Goal: Share content: Share content

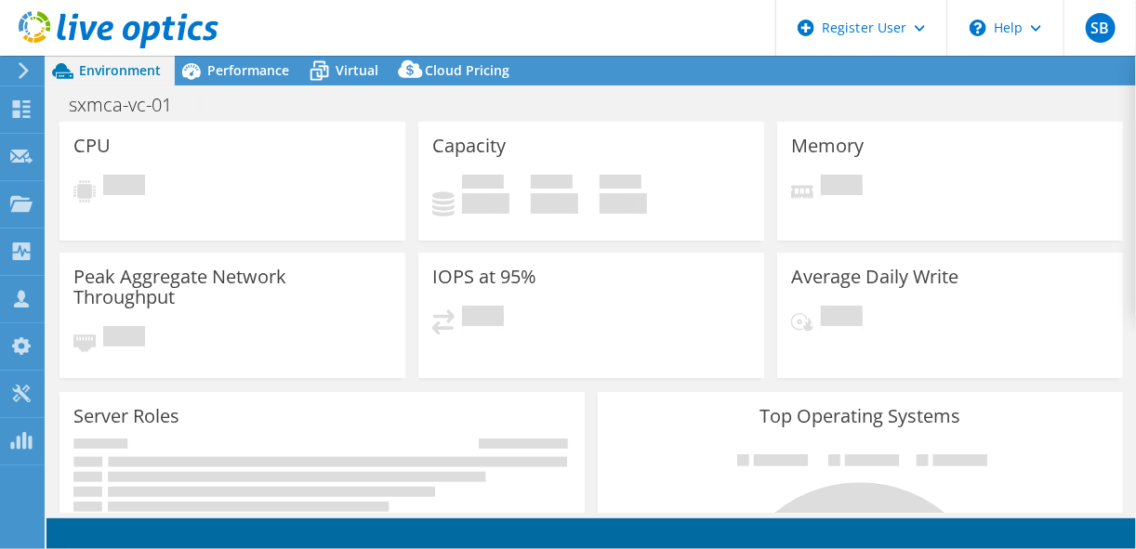
select select "[GEOGRAPHIC_DATA]"
select select "CAD"
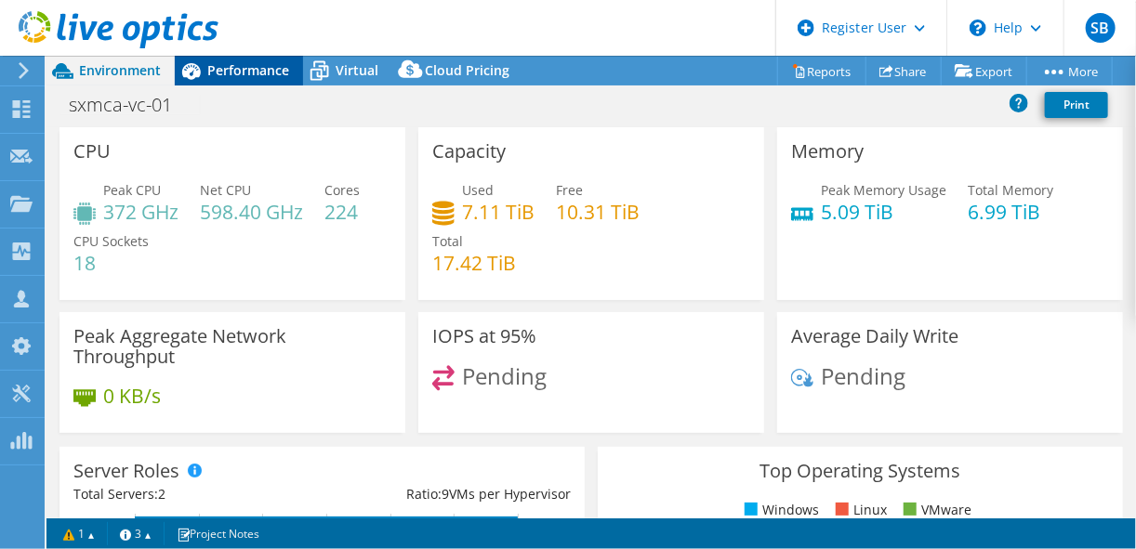
click at [226, 69] on span "Performance" at bounding box center [248, 70] width 82 height 18
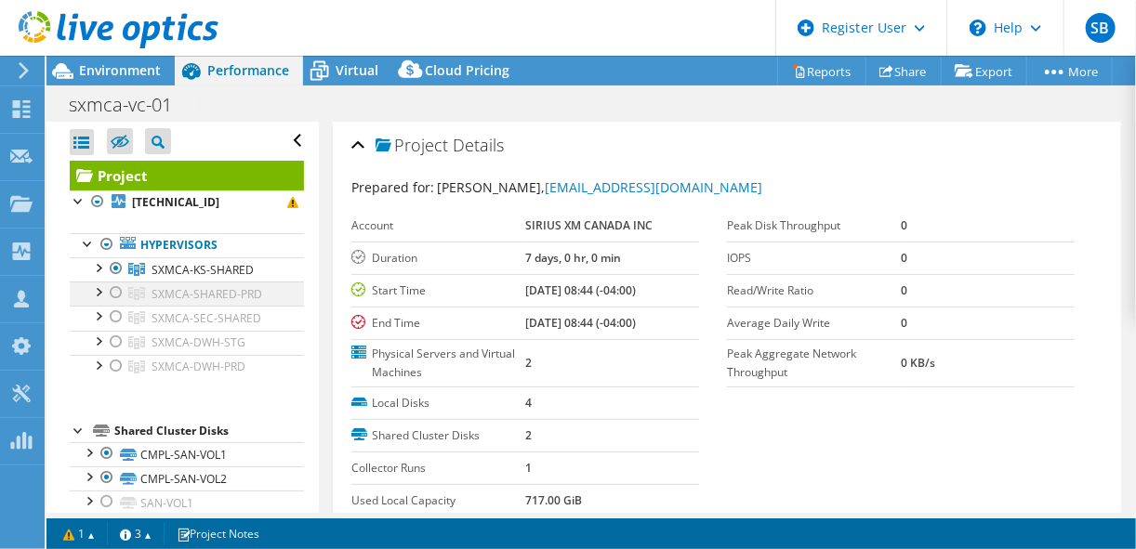
click at [117, 295] on div at bounding box center [116, 293] width 19 height 22
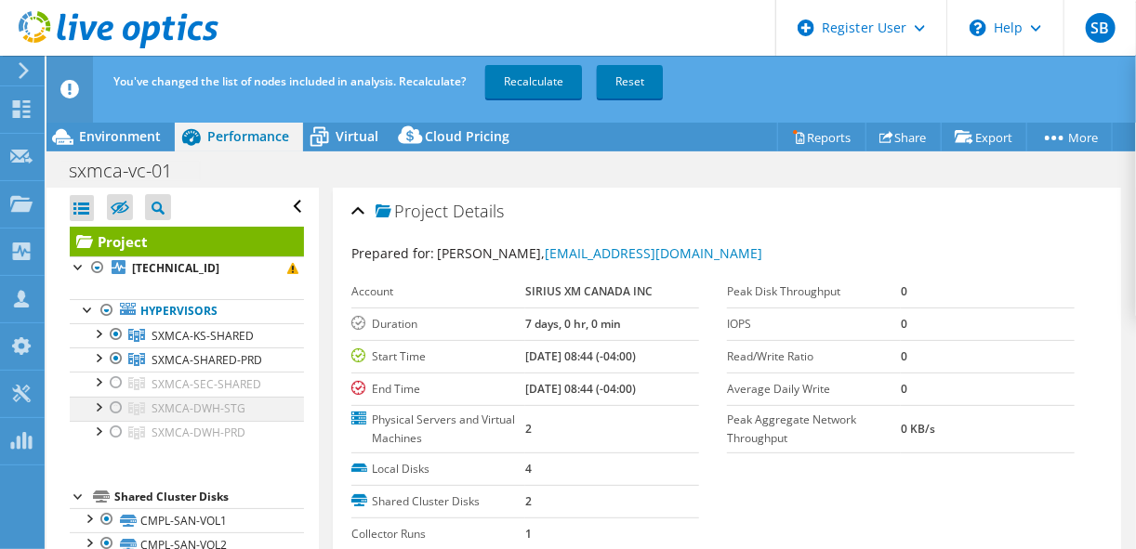
click at [115, 405] on div at bounding box center [116, 408] width 19 height 22
click at [112, 430] on div at bounding box center [116, 432] width 19 height 22
click at [116, 336] on div at bounding box center [116, 334] width 19 height 22
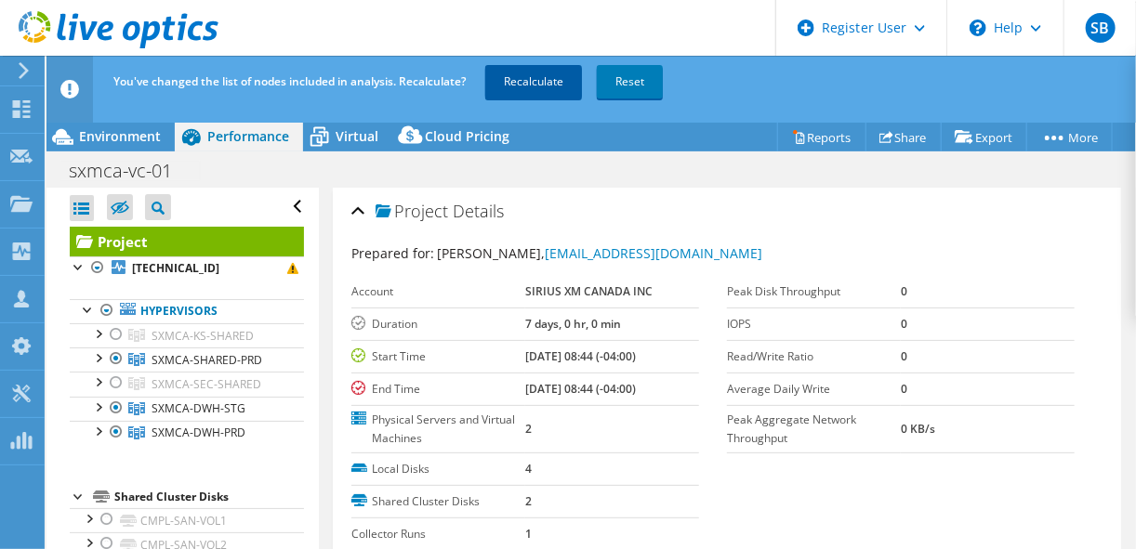
click at [565, 80] on link "Recalculate" at bounding box center [533, 81] width 97 height 33
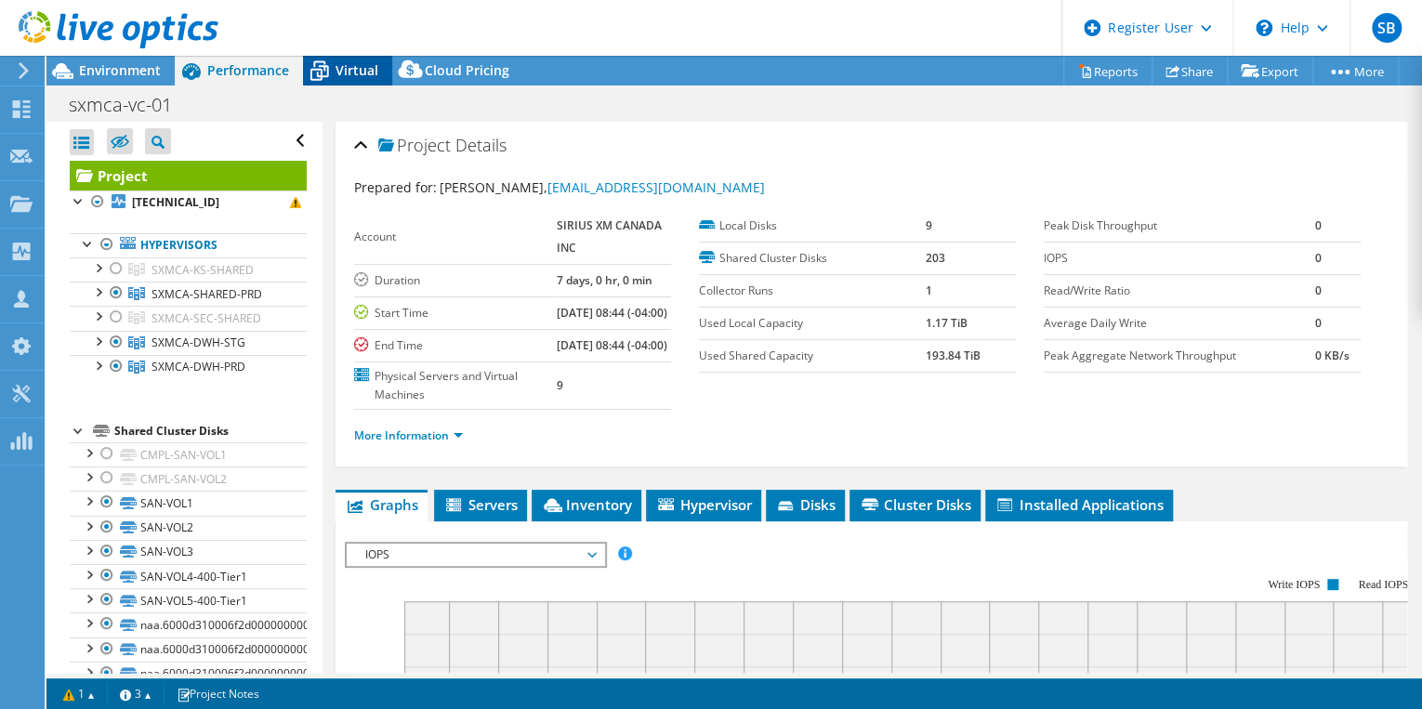
click at [339, 67] on span "Virtual" at bounding box center [357, 70] width 43 height 18
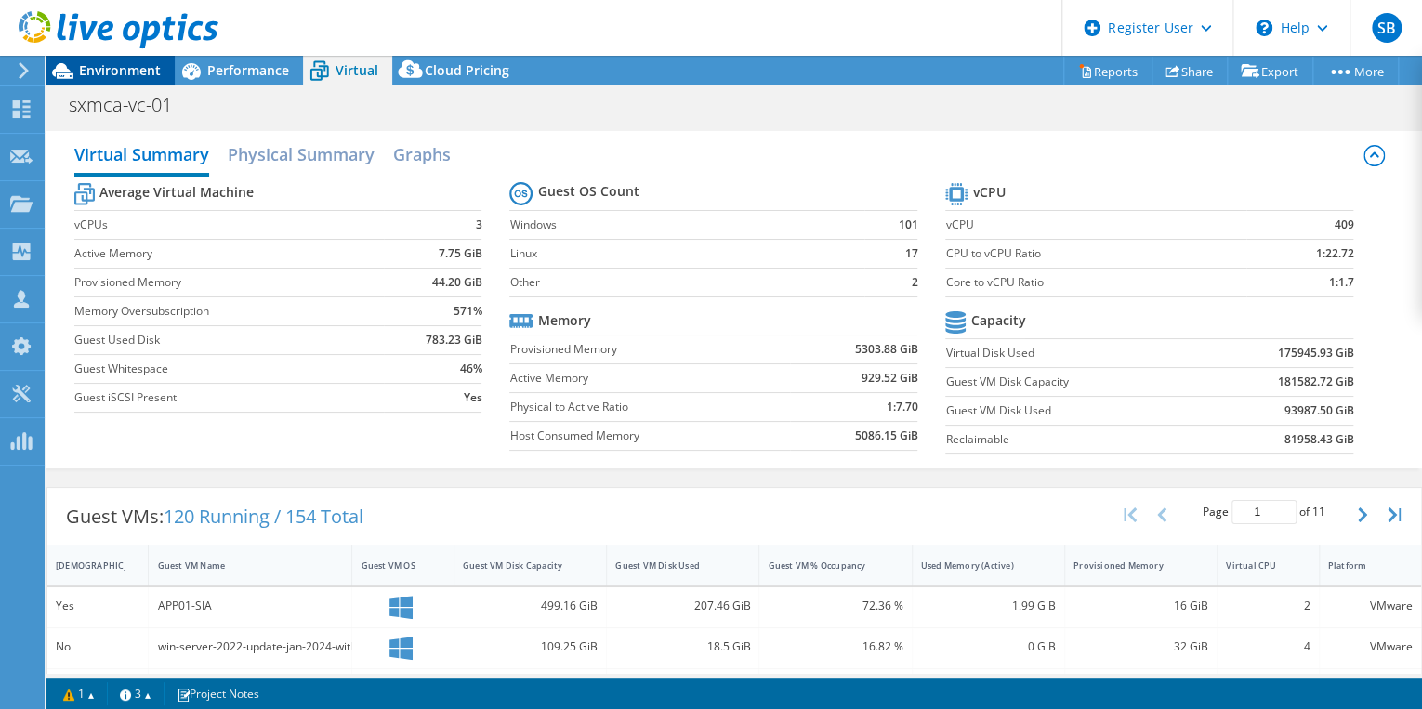
click at [126, 63] on span "Environment" at bounding box center [120, 70] width 82 height 18
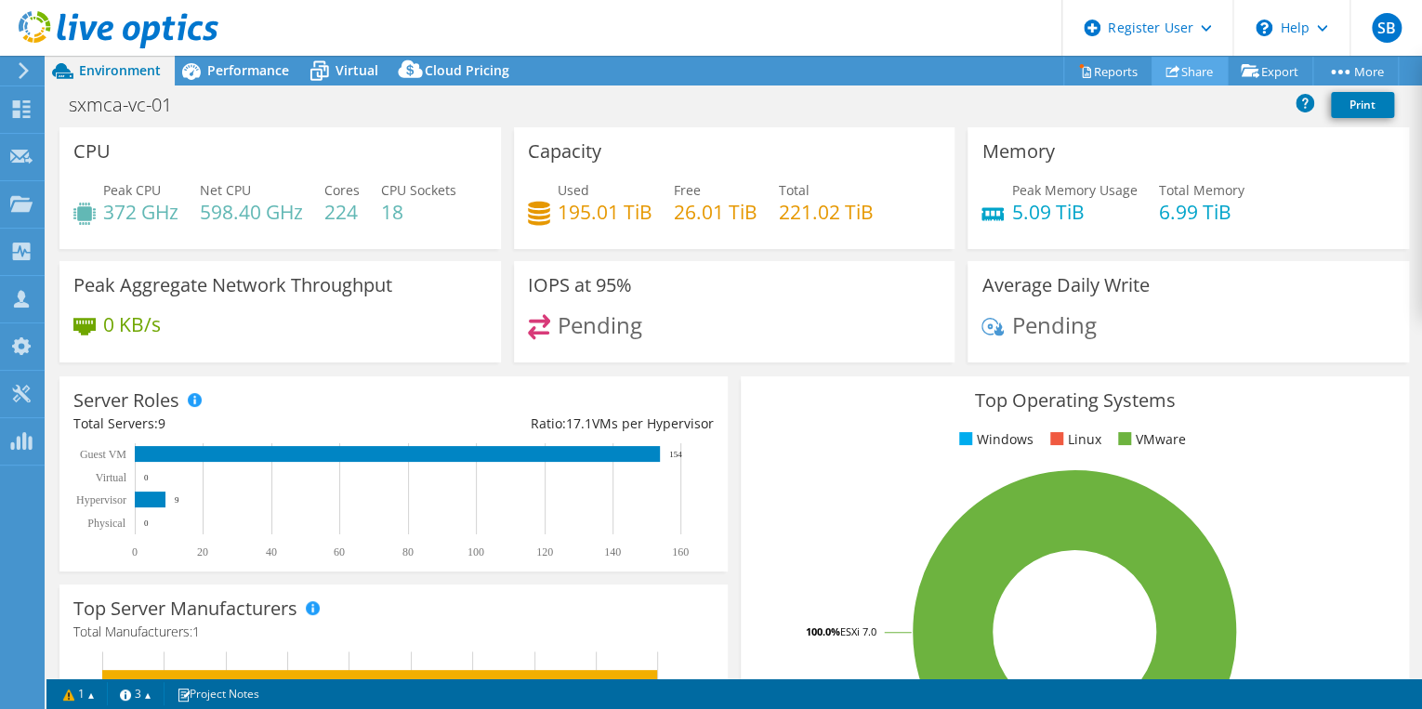
click at [1135, 76] on link "Share" at bounding box center [1190, 71] width 76 height 29
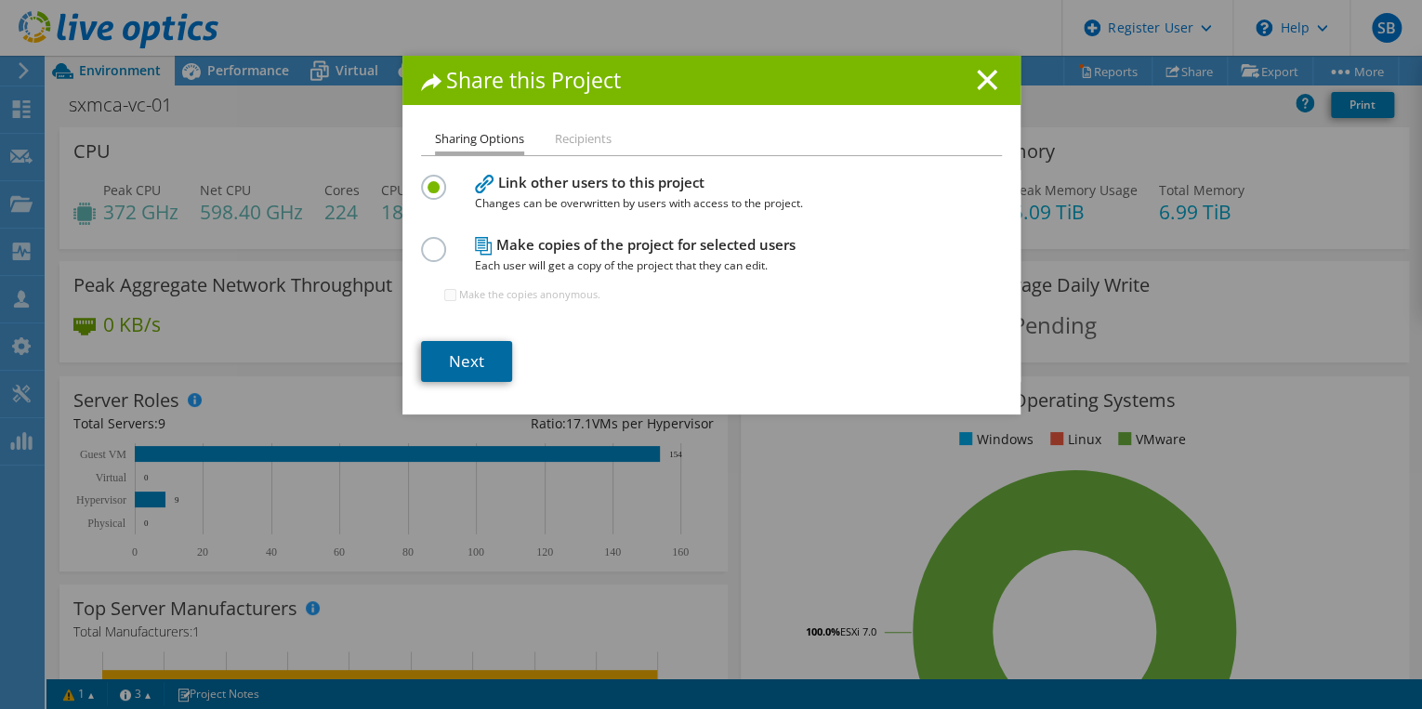
click at [468, 368] on link "Next" at bounding box center [466, 361] width 91 height 41
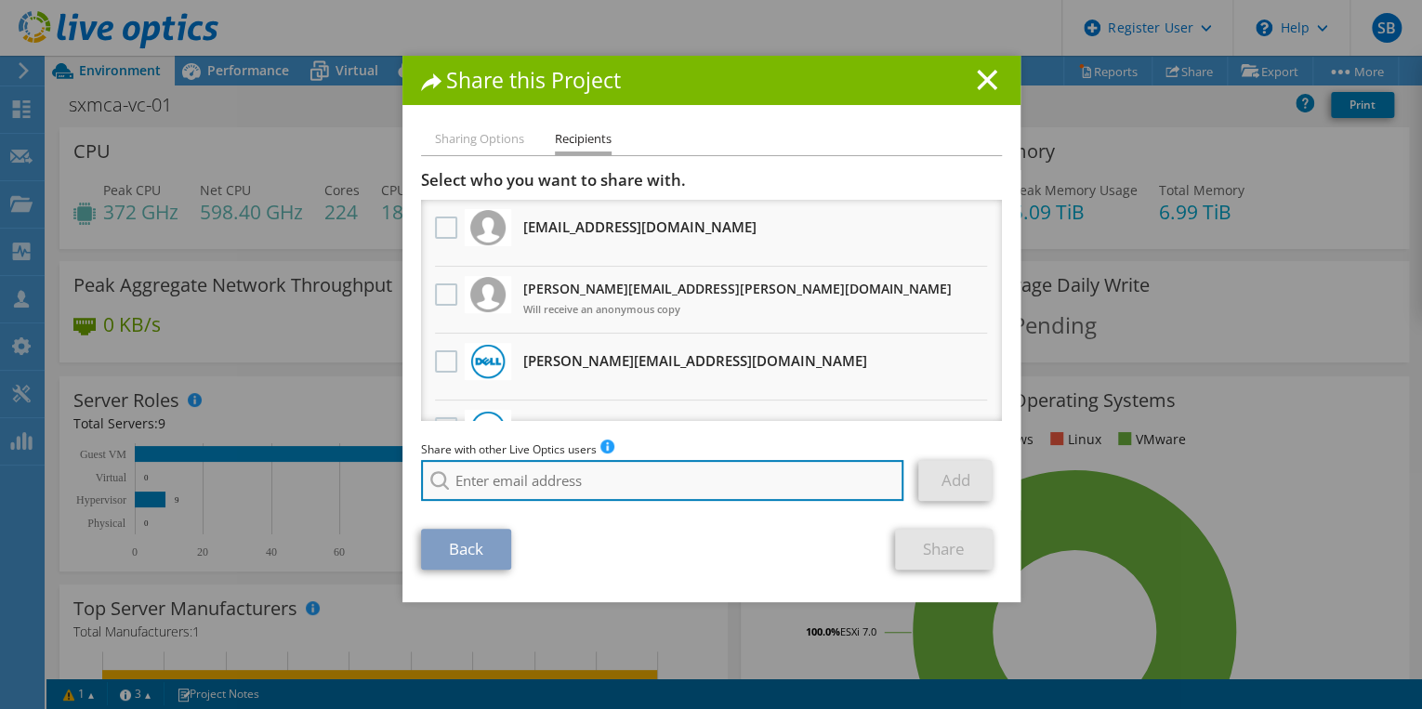
click at [506, 472] on input "search" at bounding box center [662, 480] width 483 height 41
click at [545, 481] on input "ONeil Michael" at bounding box center [662, 480] width 483 height 41
drag, startPoint x: 544, startPoint y: 481, endPoint x: 413, endPoint y: 484, distance: 131.1
click at [413, 484] on div "Sharing Options Recipients Link other users to this project Changes can be over…" at bounding box center [711, 365] width 618 height 474
paste input "mike.oneill@dell.com"
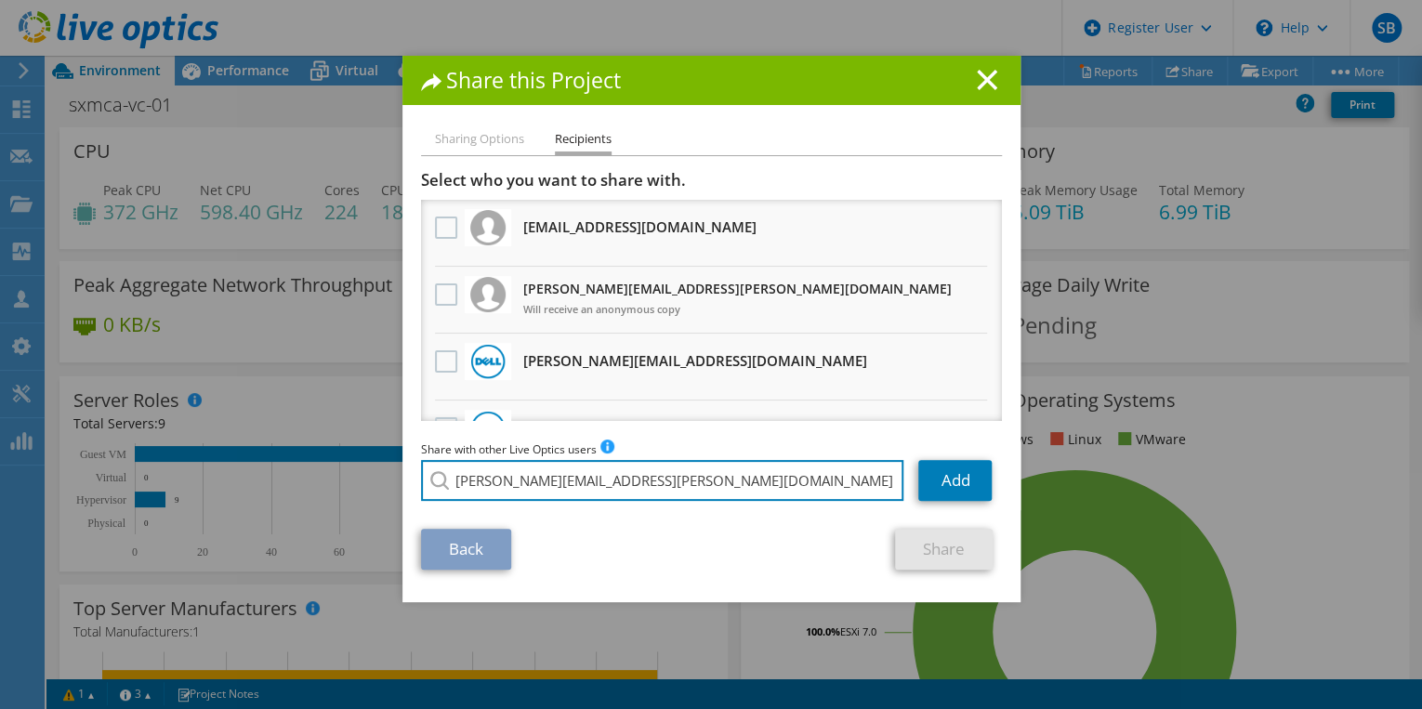
type input "Mike.Oneill@dell.com"
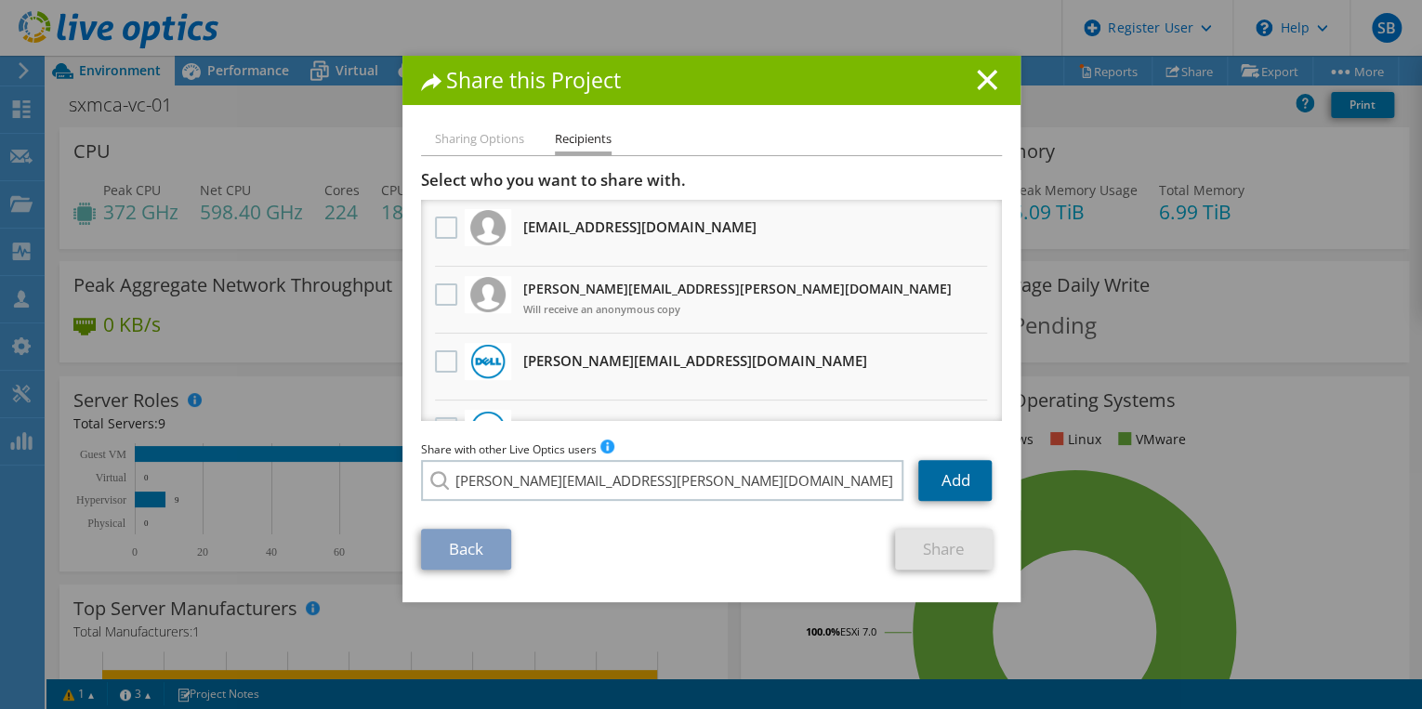
click at [941, 471] on link "Add" at bounding box center [954, 480] width 73 height 41
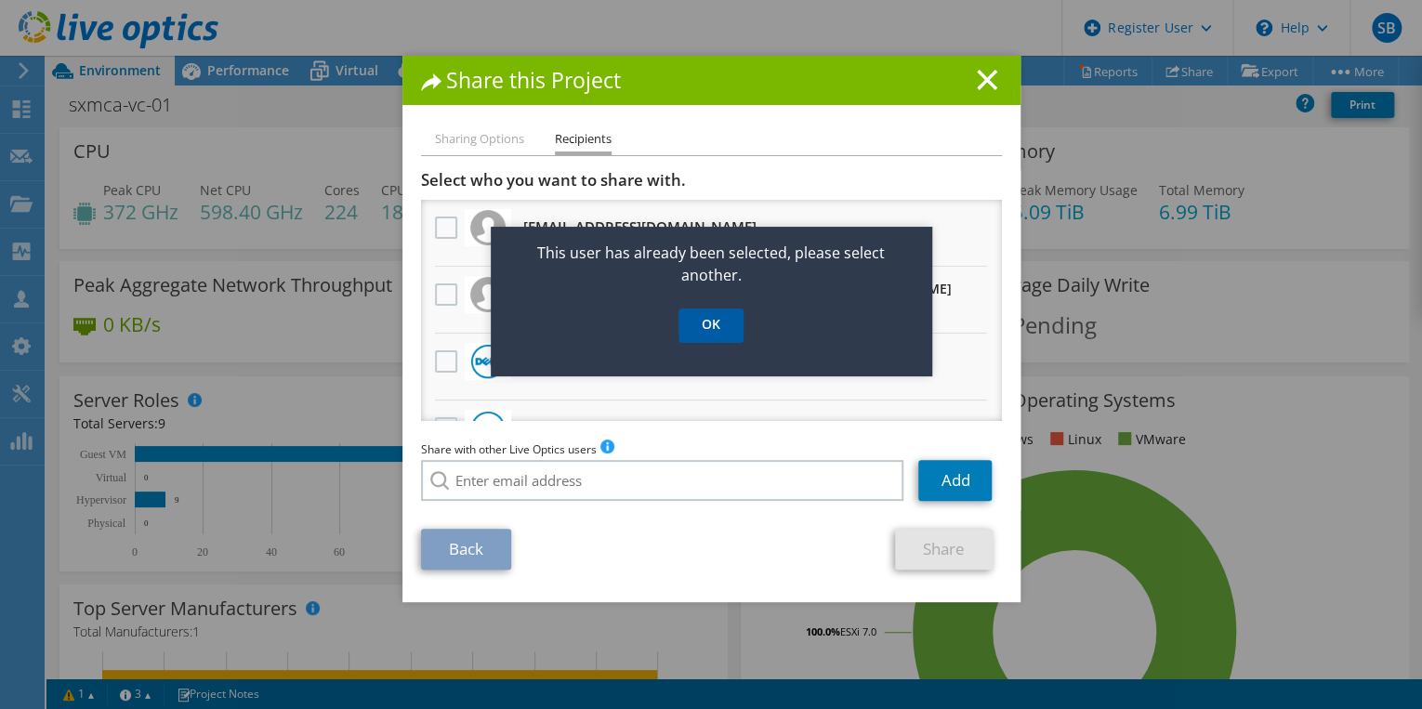
click at [713, 325] on link "OK" at bounding box center [711, 326] width 65 height 34
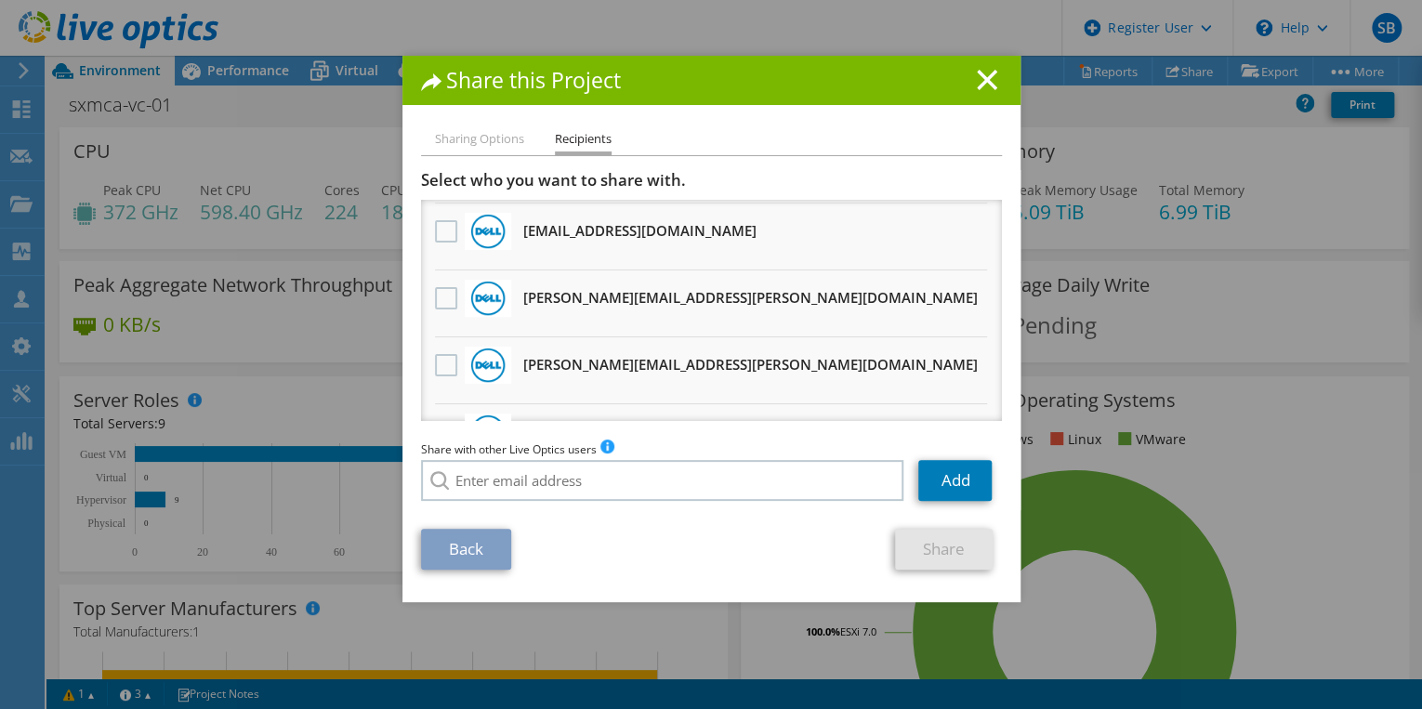
scroll to position [629, 0]
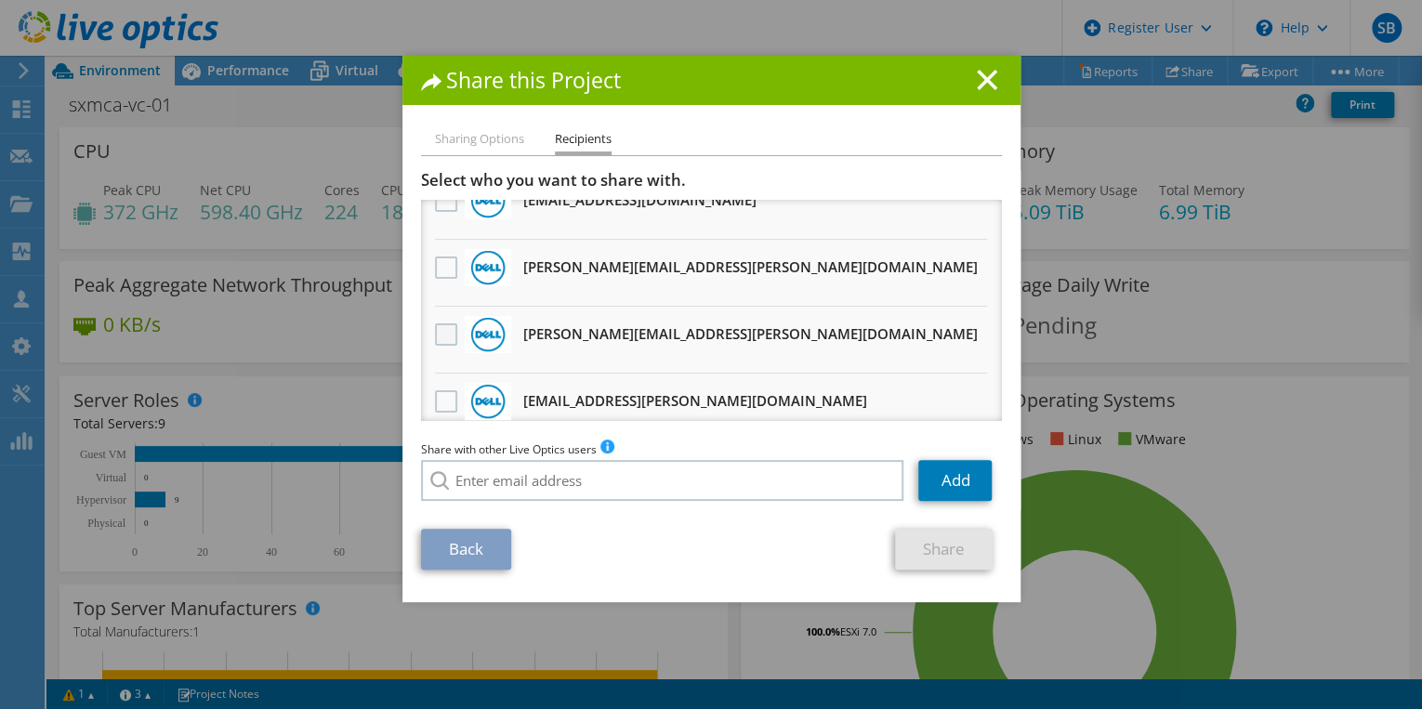
click at [442, 324] on label at bounding box center [448, 334] width 27 height 22
click at [0, 0] on input "checkbox" at bounding box center [0, 0] width 0 height 0
click at [929, 548] on link "Share" at bounding box center [944, 549] width 98 height 41
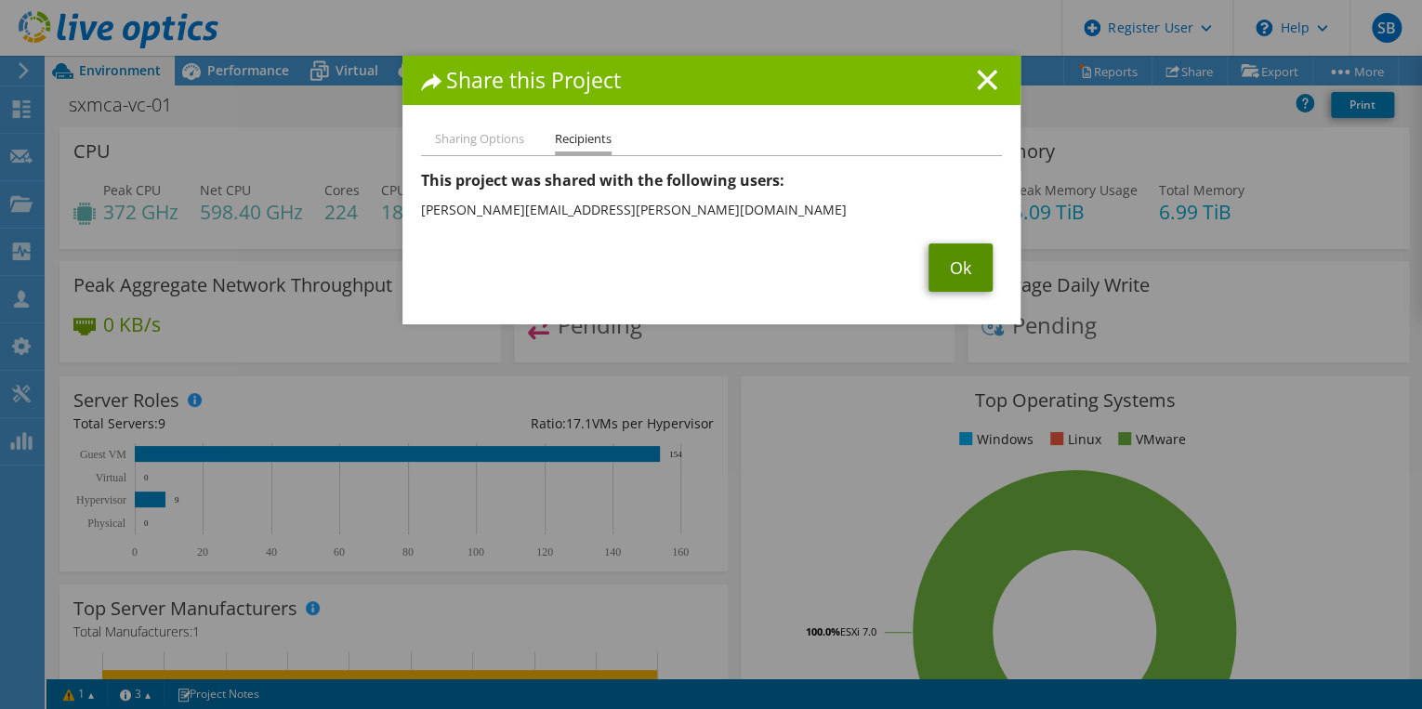
click at [950, 274] on link "Ok" at bounding box center [961, 268] width 64 height 48
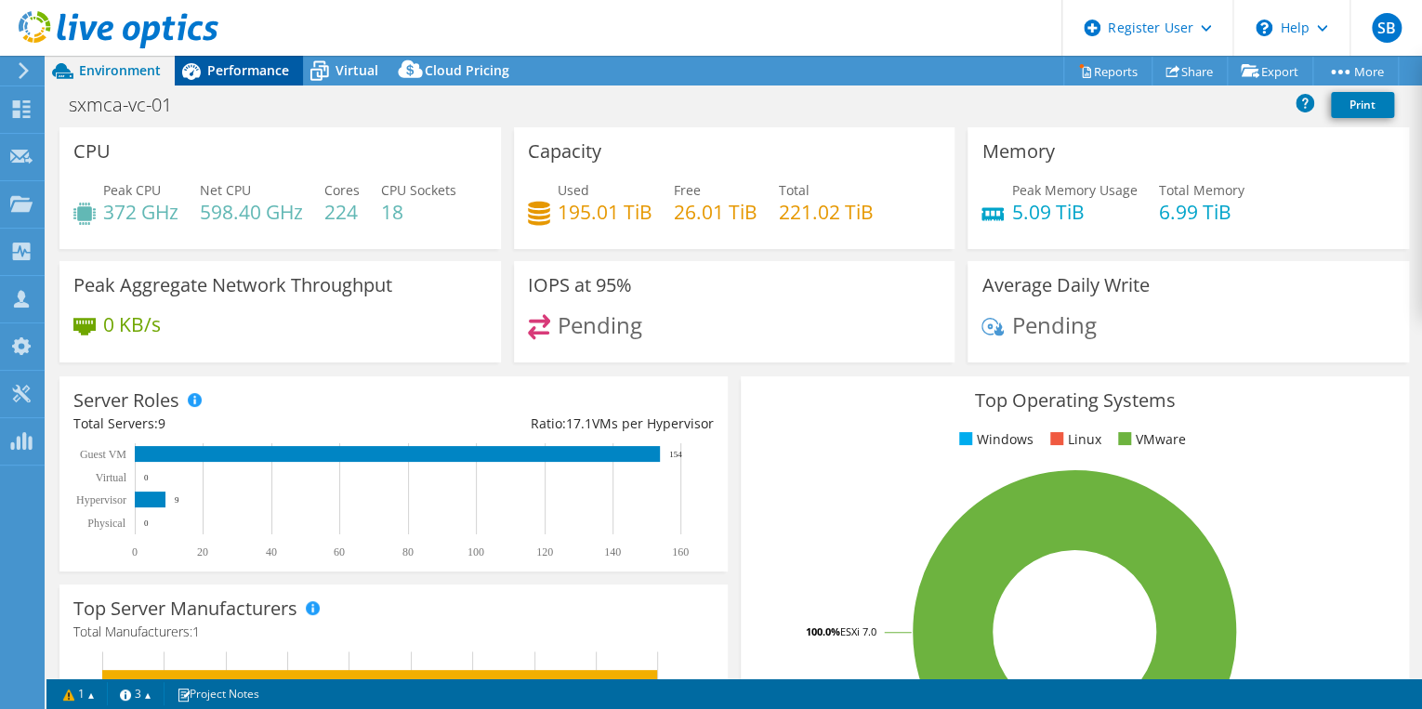
click at [255, 70] on span "Performance" at bounding box center [248, 70] width 82 height 18
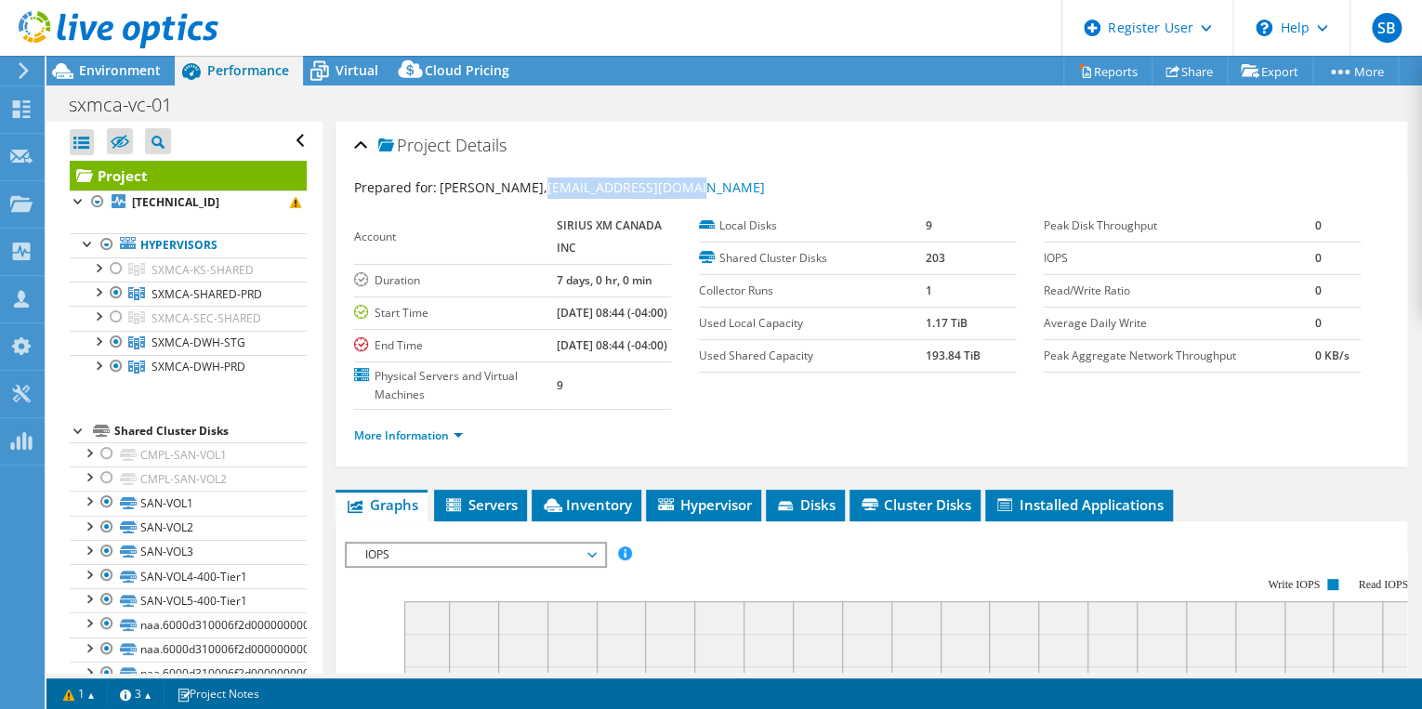
drag, startPoint x: 617, startPoint y: 188, endPoint x: 488, endPoint y: 188, distance: 129.2
click at [488, 188] on div "Prepared for: Ali Azizi, ali.azizi@siriusxm.ca" at bounding box center [871, 188] width 1035 height 21
drag, startPoint x: 488, startPoint y: 188, endPoint x: 500, endPoint y: 188, distance: 12.1
copy link "[EMAIL_ADDRESS][DOMAIN_NAME]"
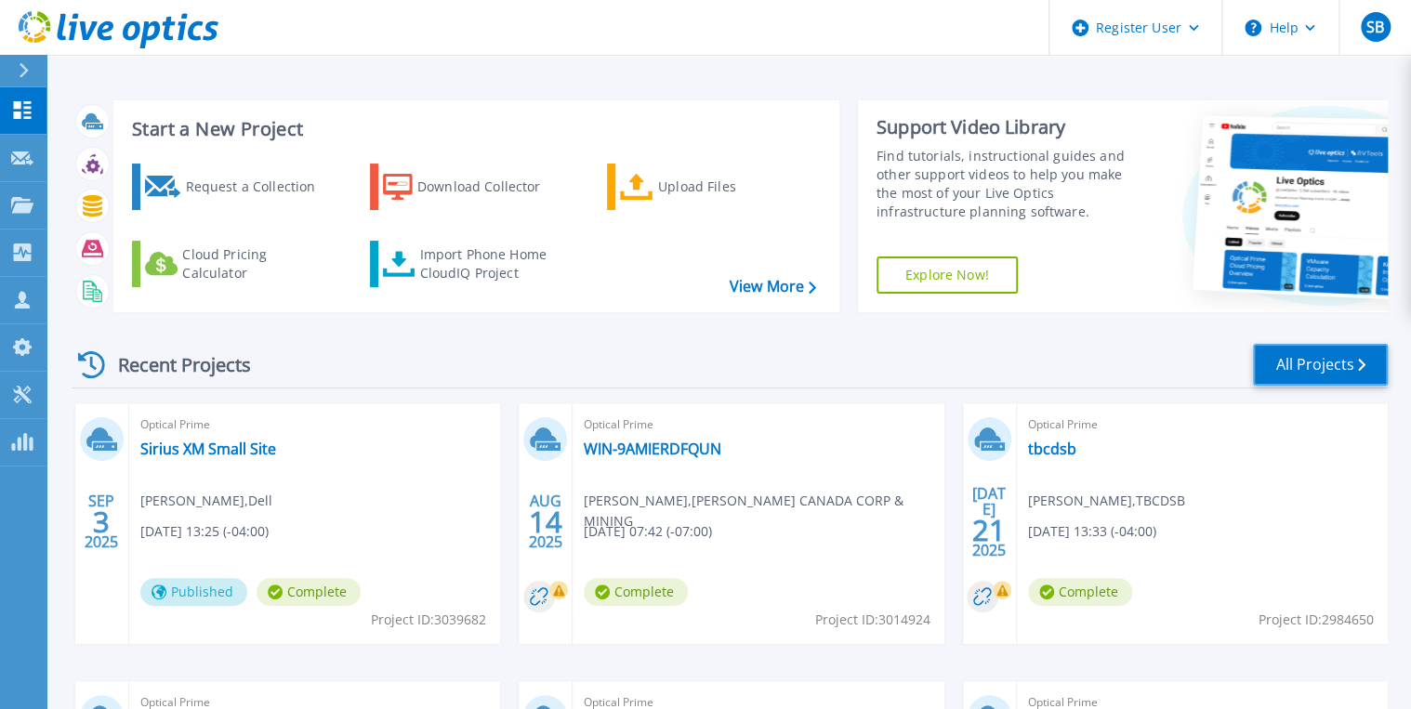
click at [1286, 368] on link "All Projects" at bounding box center [1320, 365] width 135 height 42
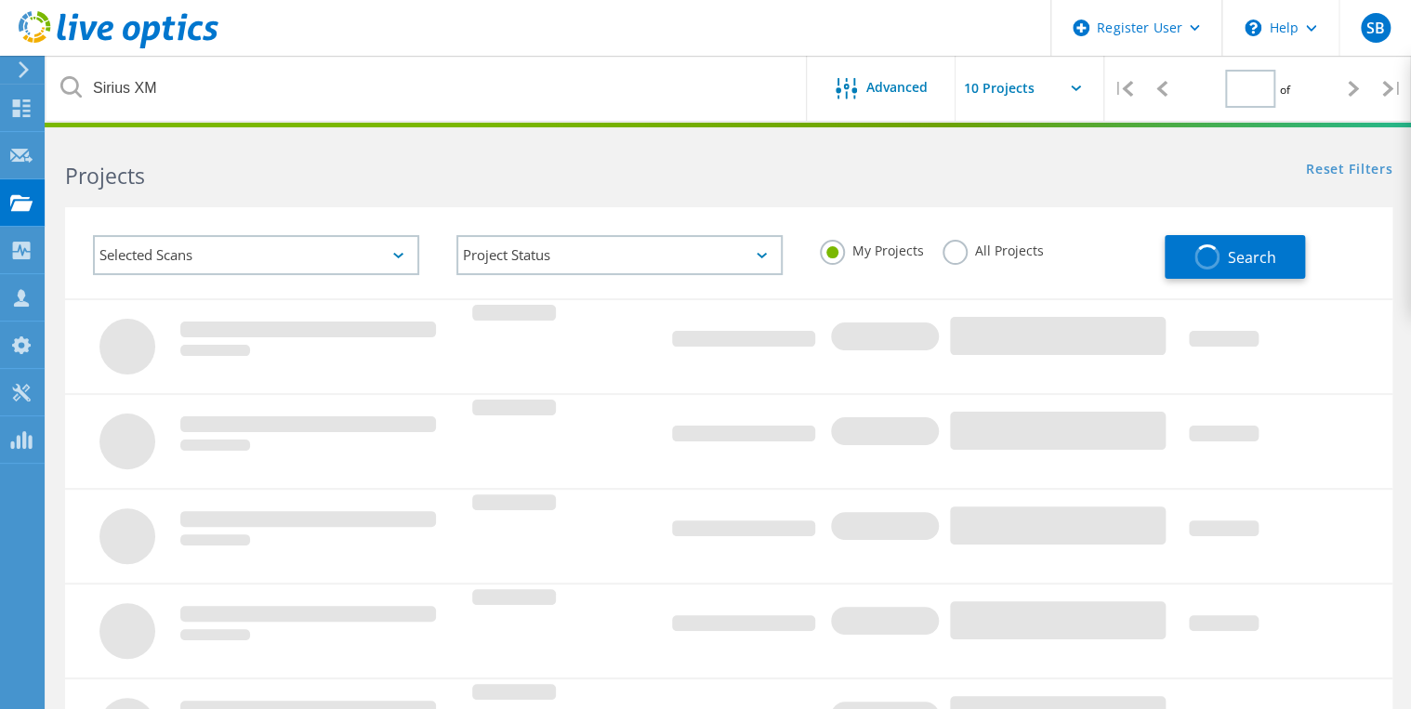
type input "1"
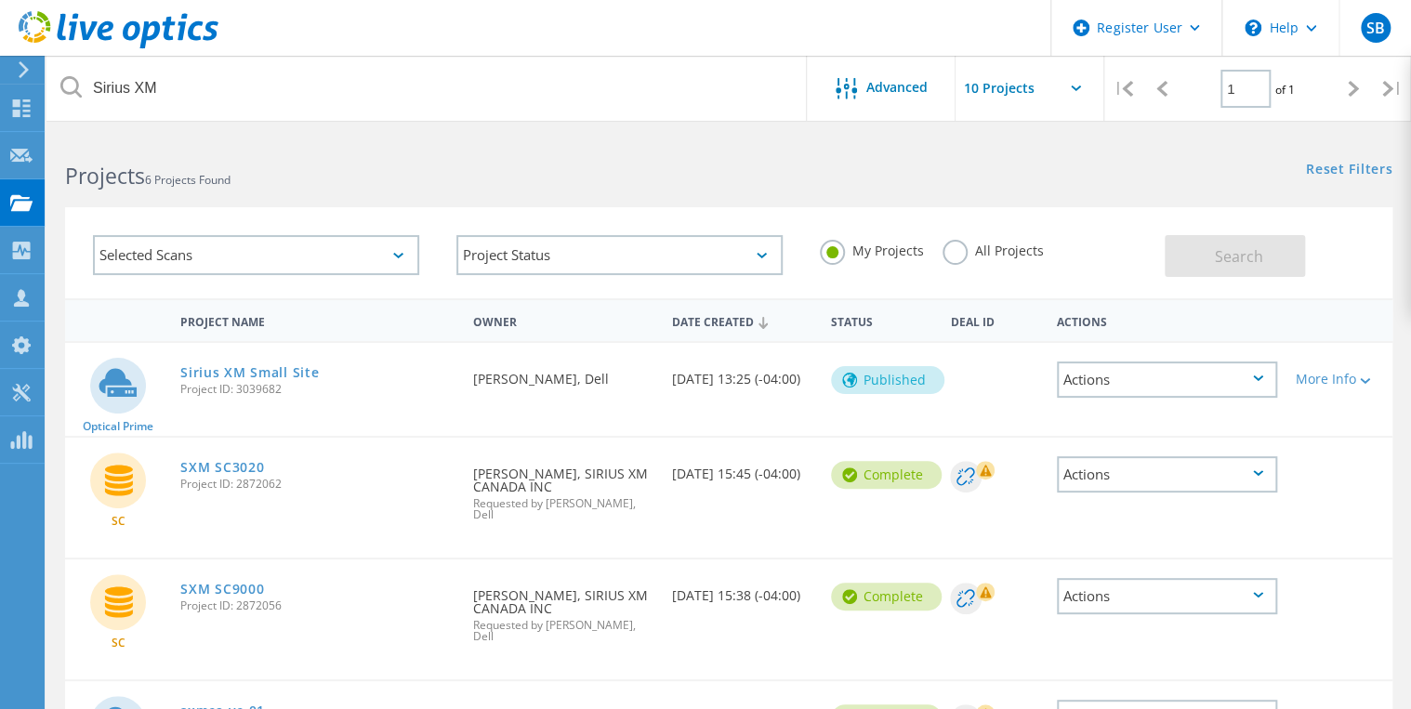
click at [402, 257] on icon at bounding box center [398, 256] width 10 height 6
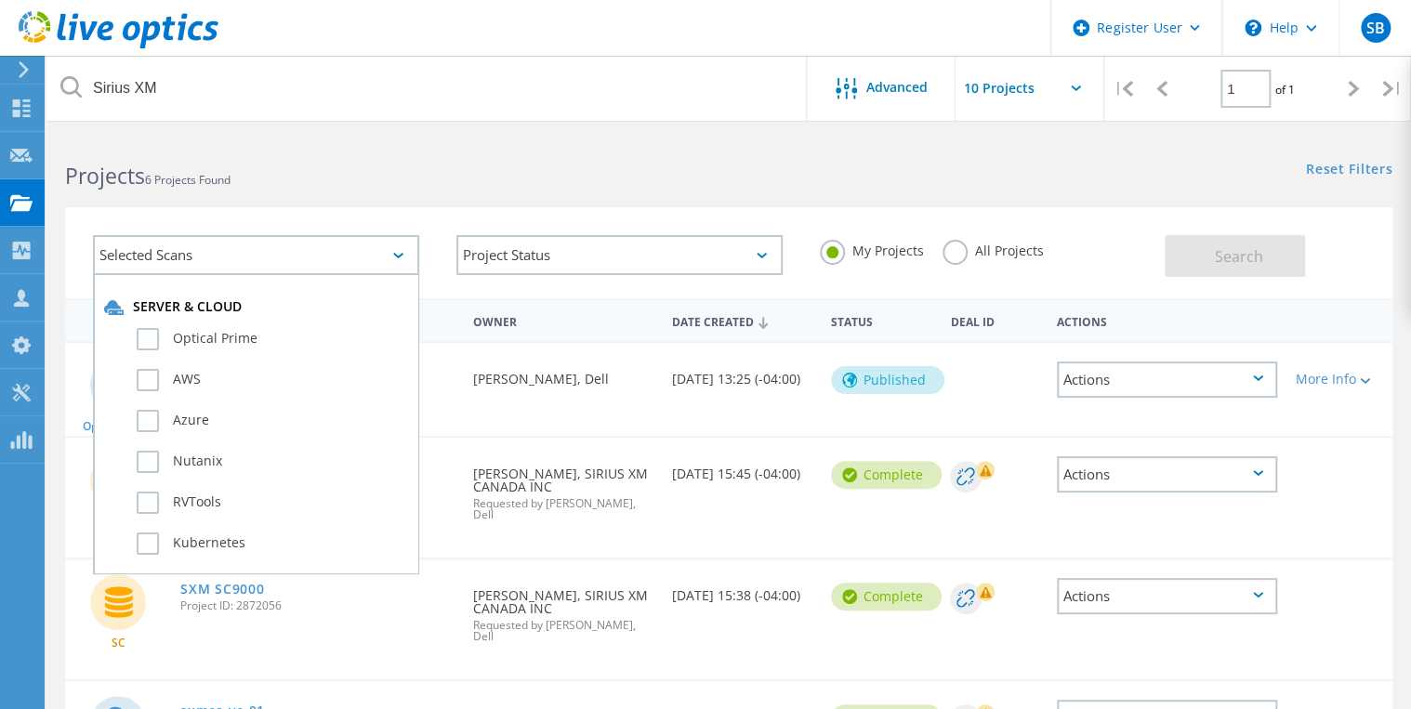
click at [402, 257] on icon at bounding box center [398, 256] width 10 height 6
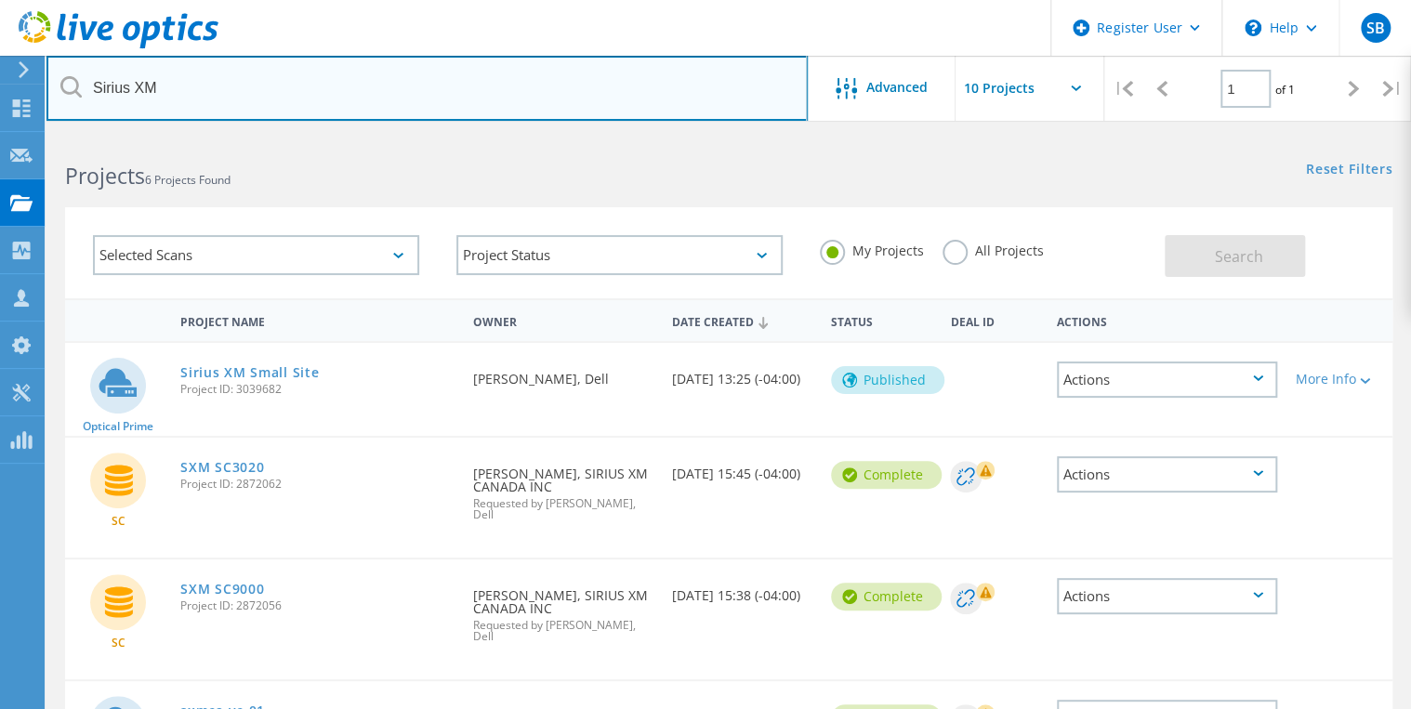
click at [253, 86] on input "Sirius XM" at bounding box center [426, 88] width 761 height 65
drag, startPoint x: 253, startPoint y: 86, endPoint x: 54, endPoint y: 102, distance: 199.6
click at [54, 102] on input "Sirius XM" at bounding box center [426, 88] width 761 height 65
paste input "[EMAIL_ADDRESS][DOMAIN_NAME]"
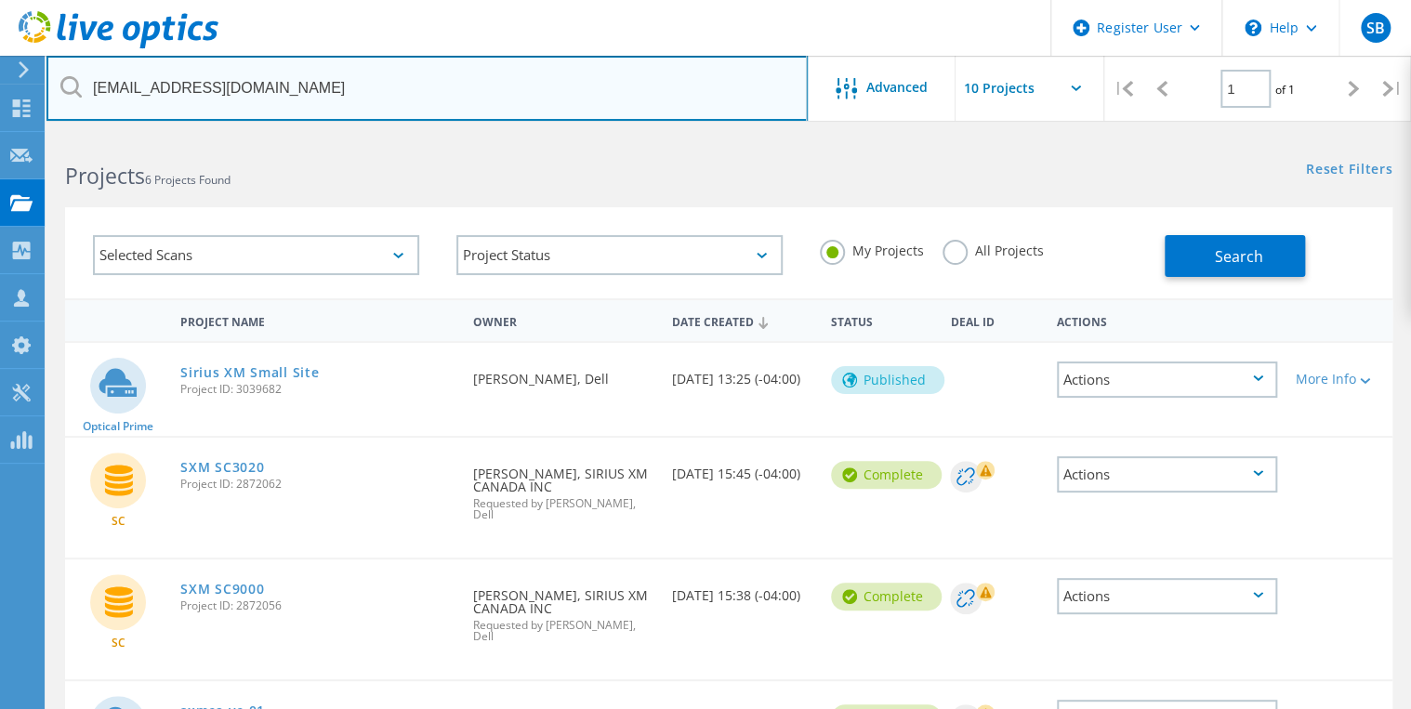
type input "[EMAIL_ADDRESS][DOMAIN_NAME]"
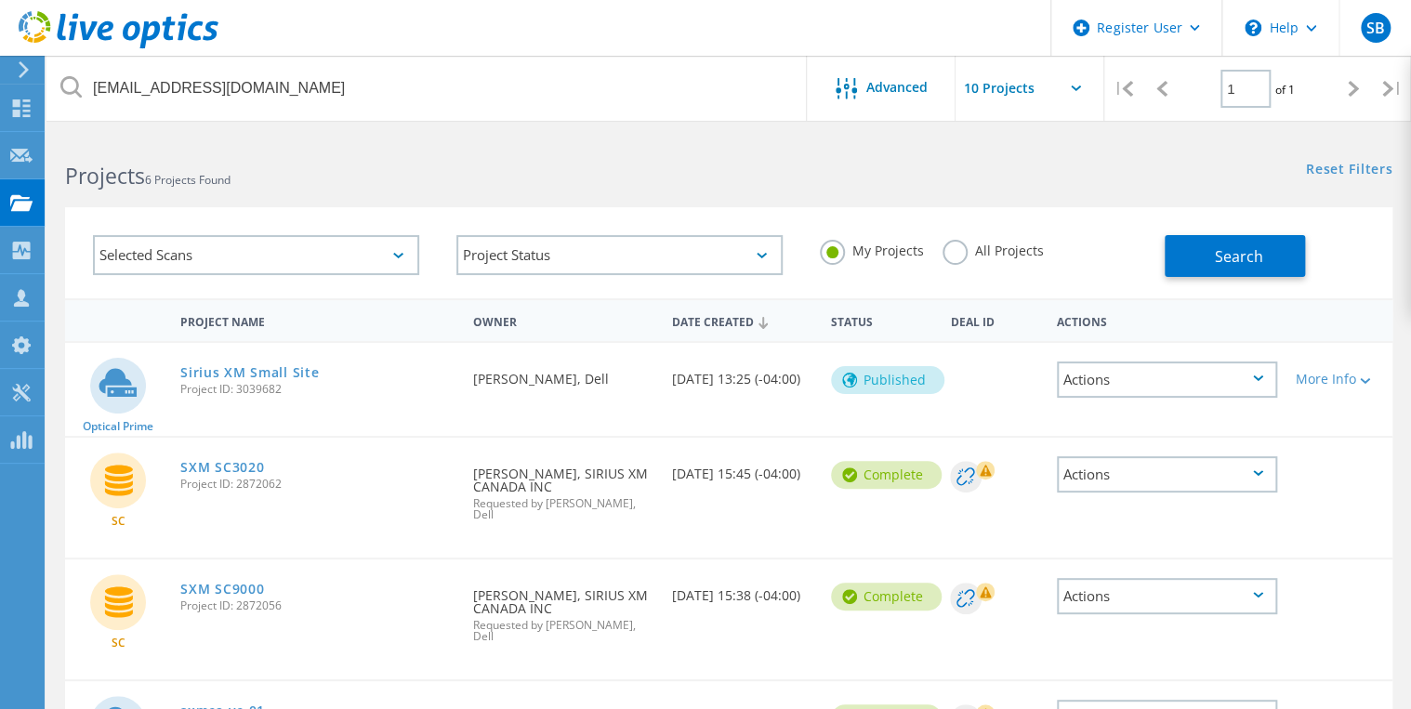
click at [729, 168] on div "Reset Filters Show Filters" at bounding box center [1070, 152] width 682 height 34
click at [1177, 246] on button "Search" at bounding box center [1235, 256] width 140 height 42
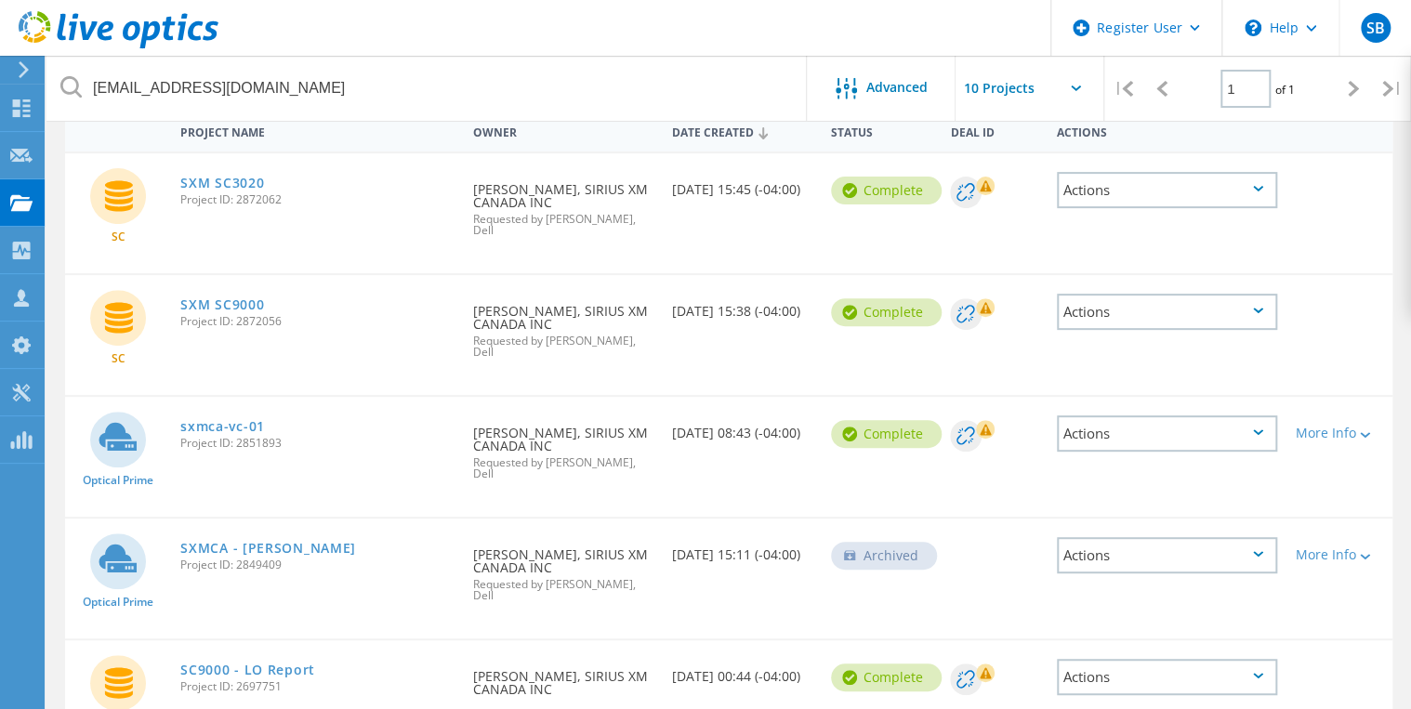
scroll to position [225, 0]
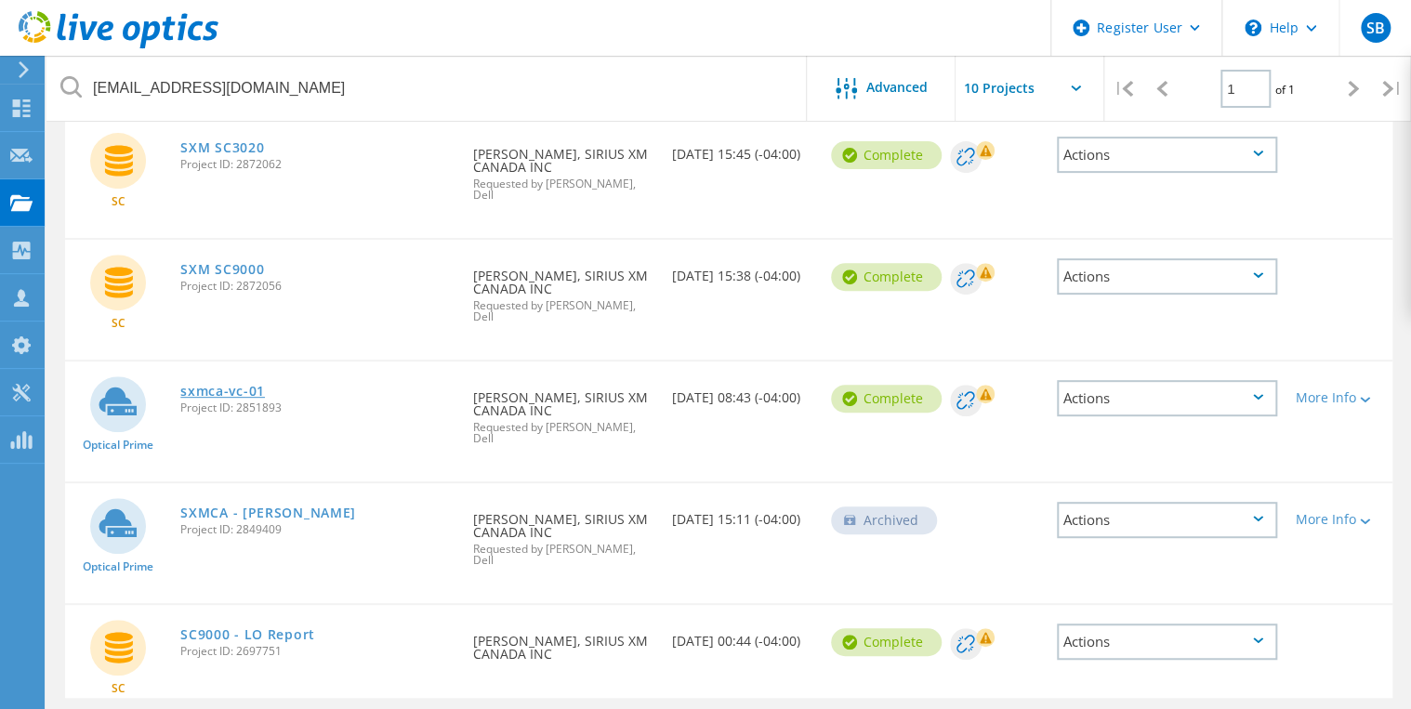
click at [205, 385] on link "sxmca-vc-01" at bounding box center [222, 391] width 85 height 13
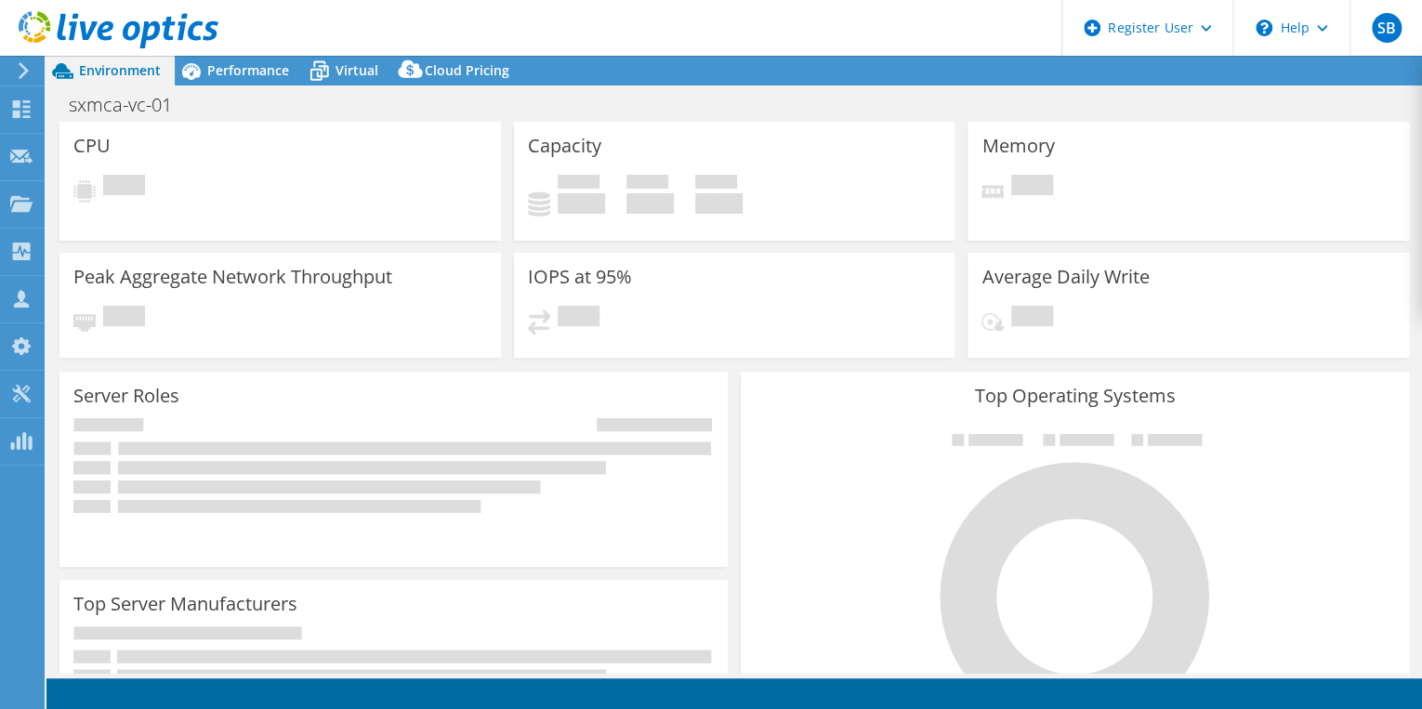
select select "[GEOGRAPHIC_DATA]"
select select "USD"
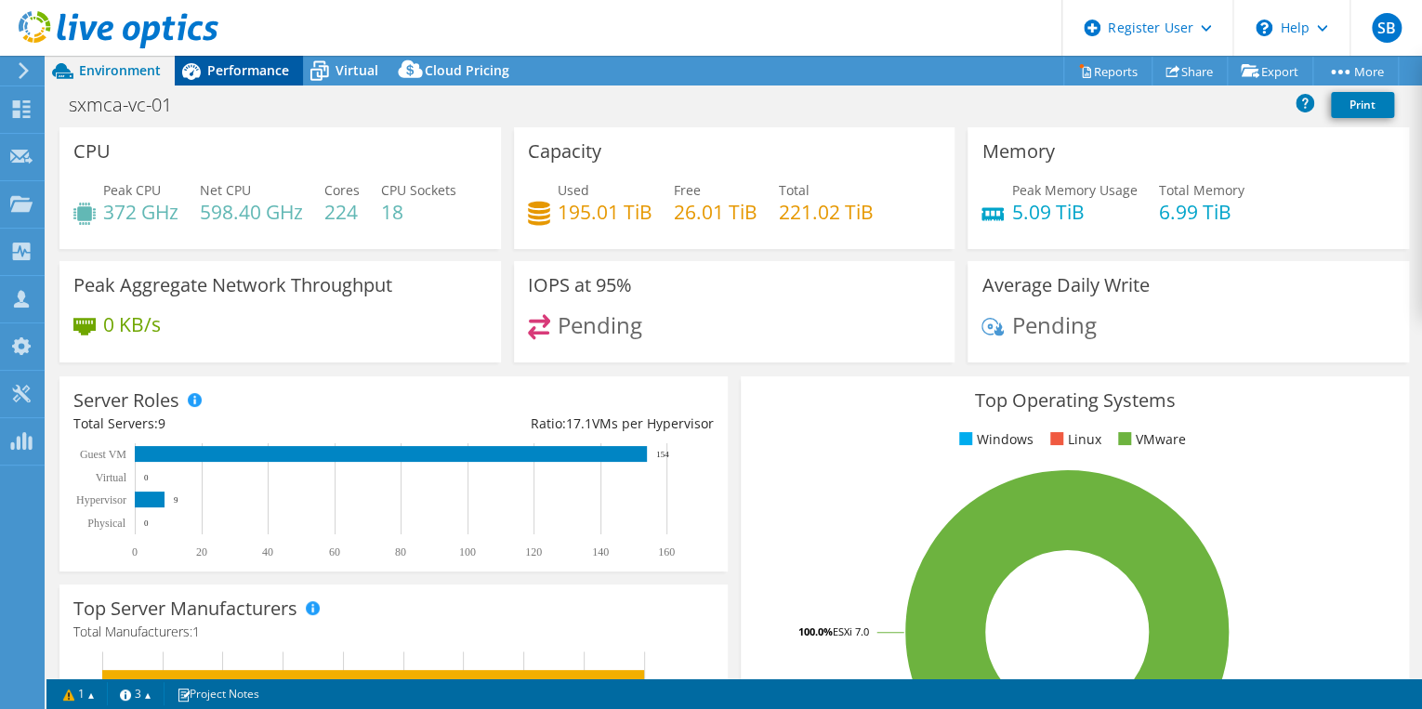
click at [257, 70] on span "Performance" at bounding box center [248, 70] width 82 height 18
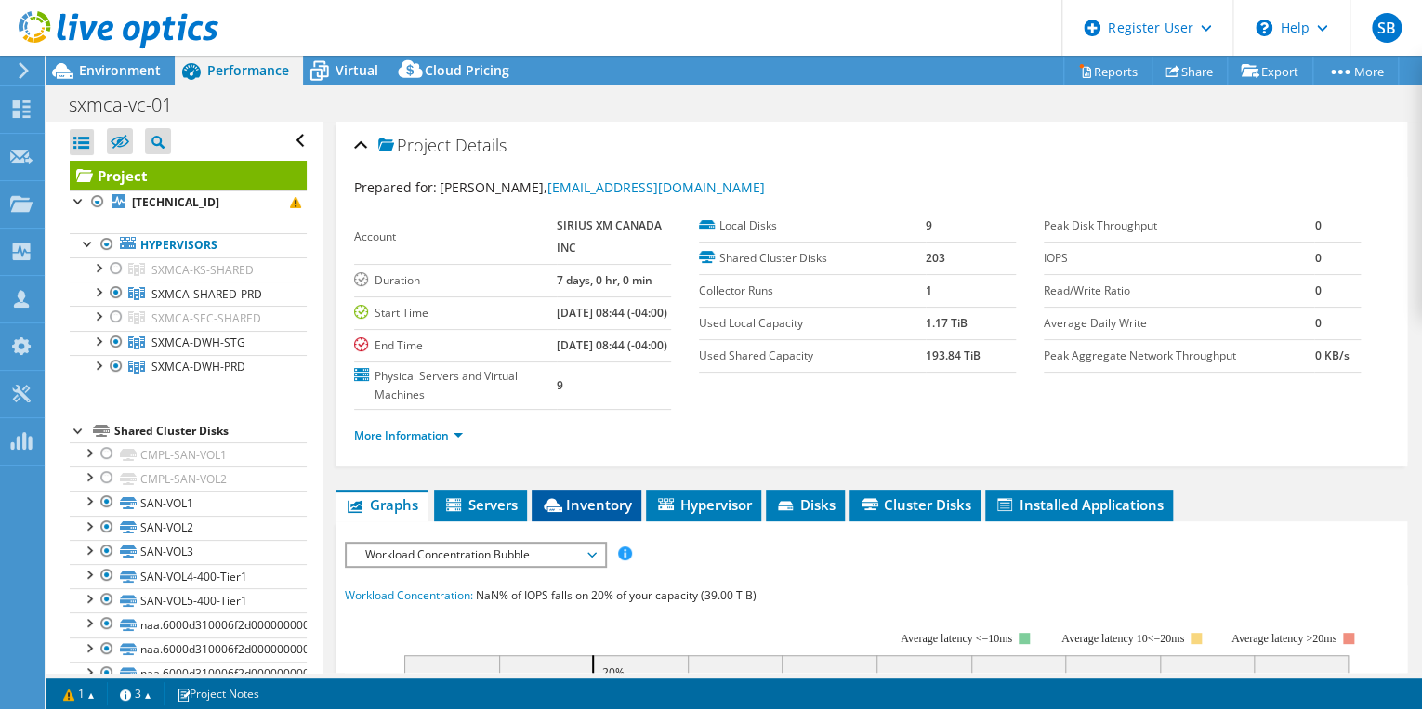
click at [587, 514] on span "Inventory" at bounding box center [586, 504] width 91 height 19
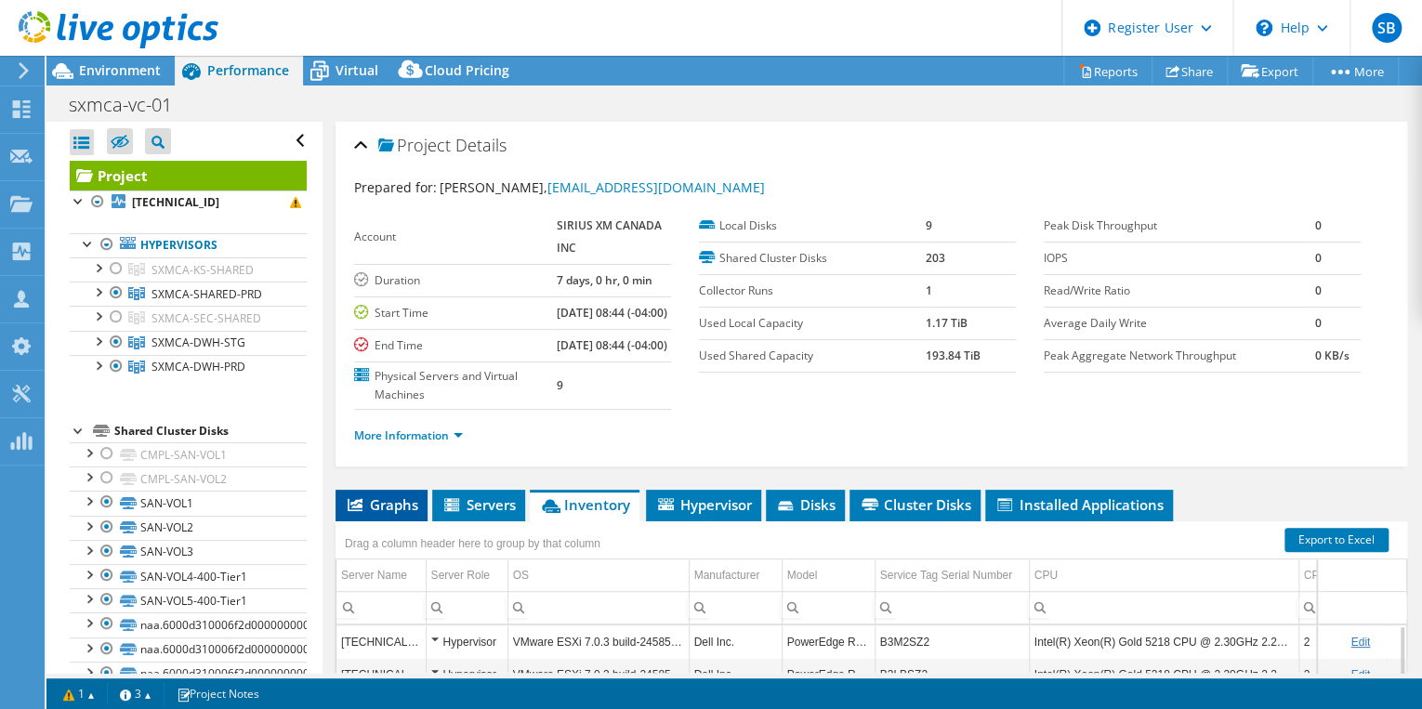
click at [410, 514] on span "Graphs" at bounding box center [381, 504] width 73 height 19
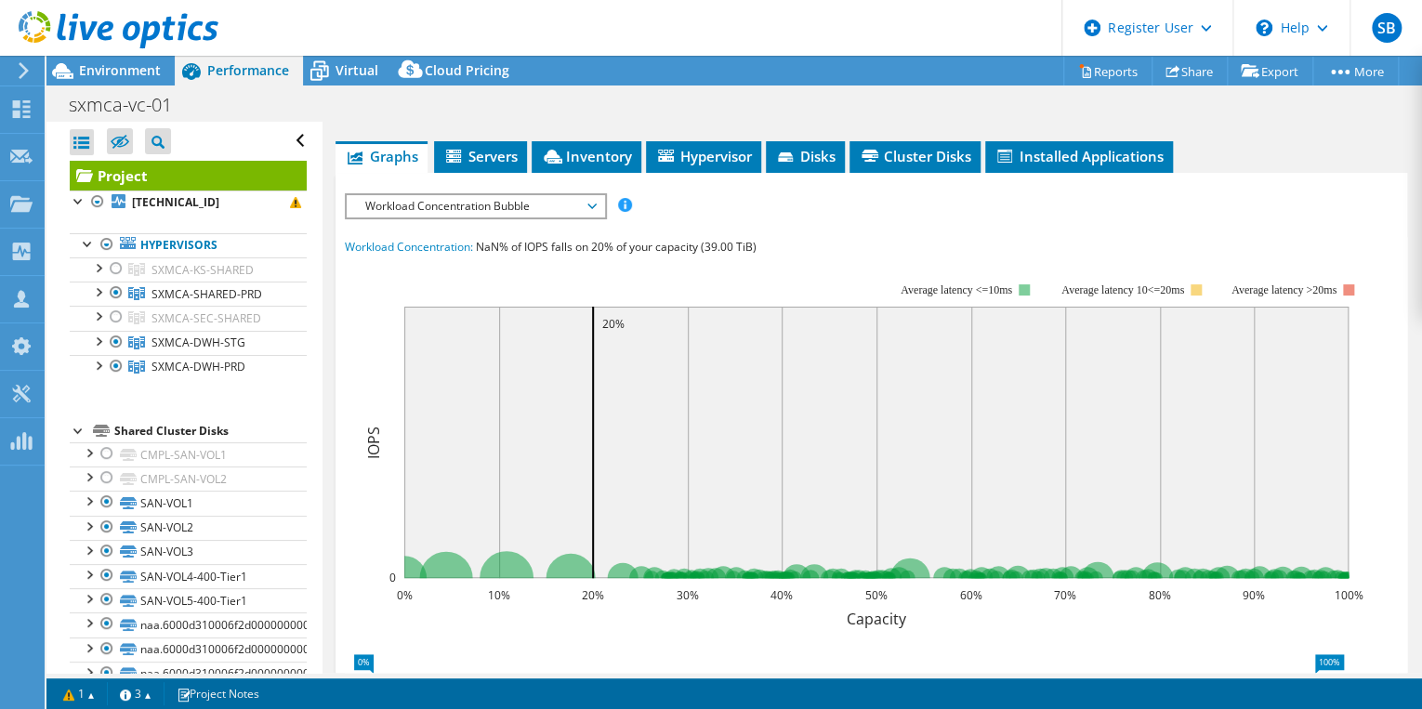
scroll to position [347, 0]
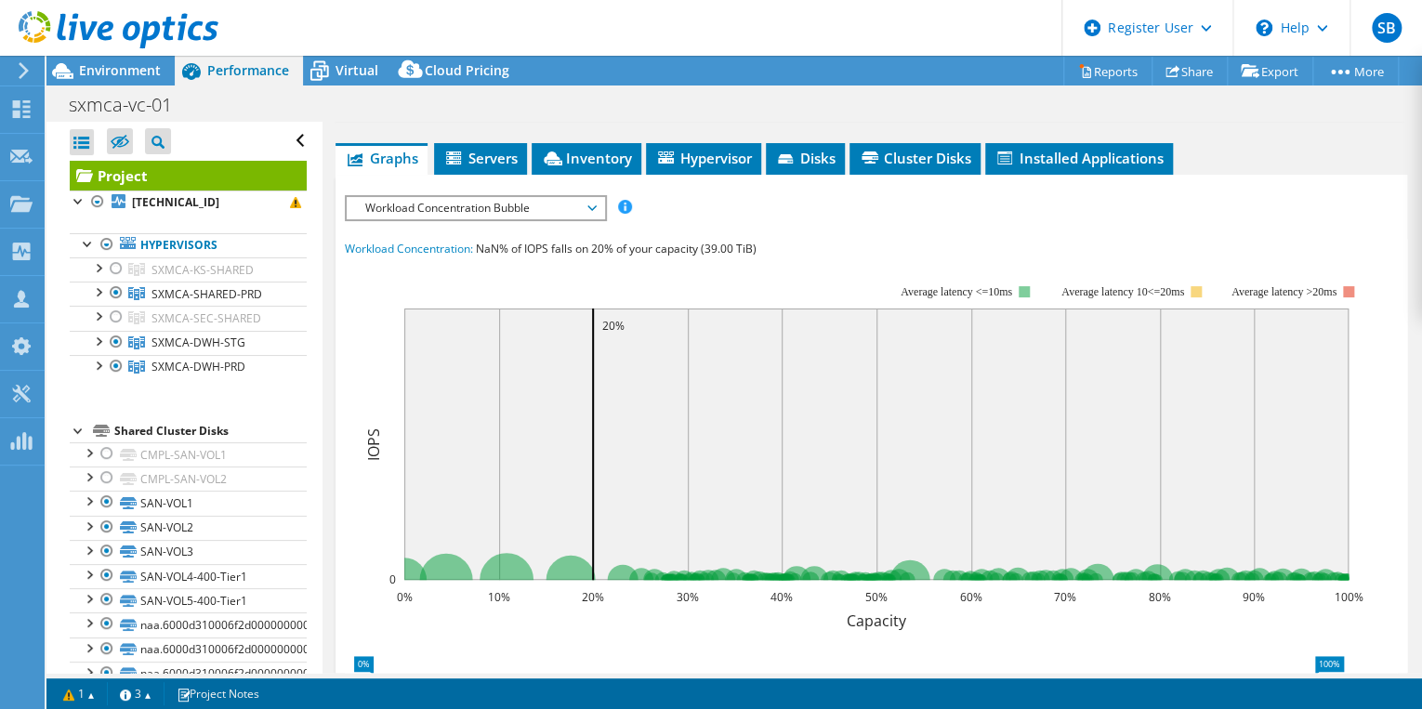
click at [595, 211] on icon at bounding box center [591, 208] width 9 height 6
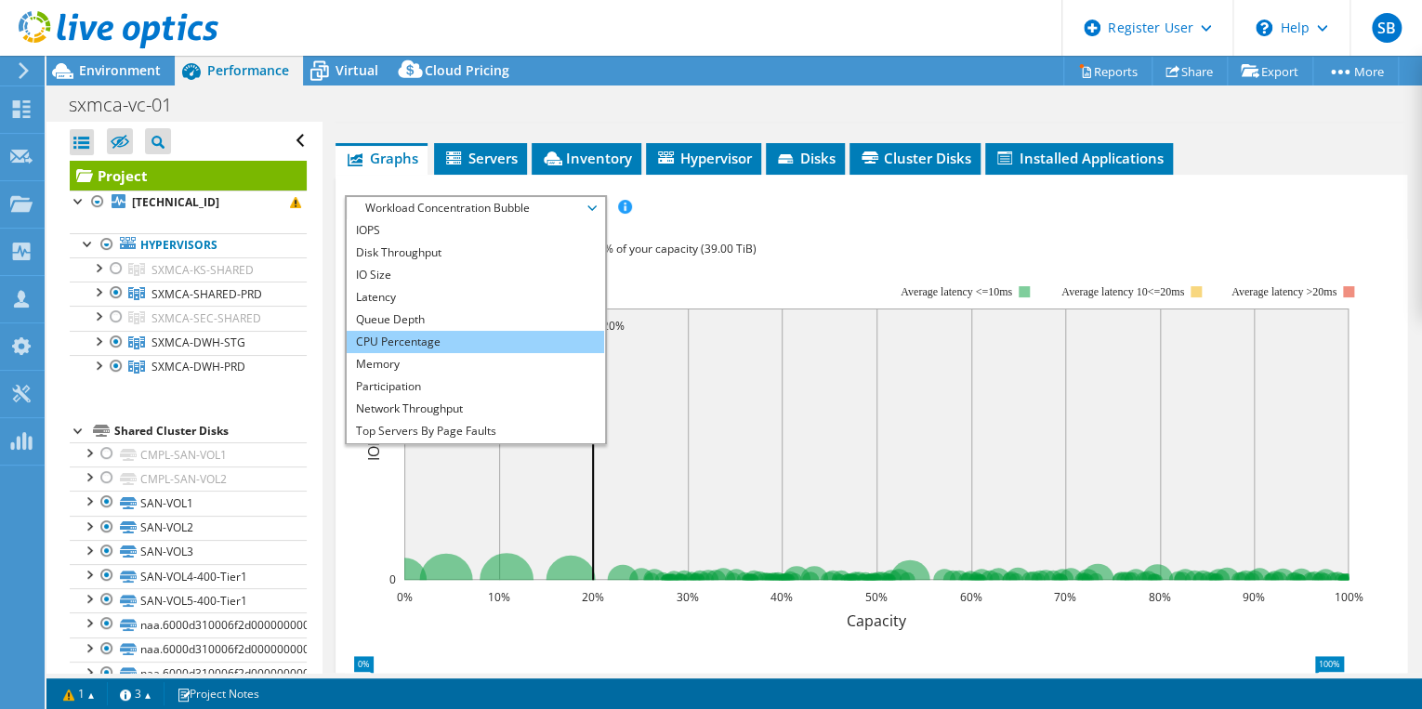
click at [434, 353] on li "CPU Percentage" at bounding box center [475, 342] width 257 height 22
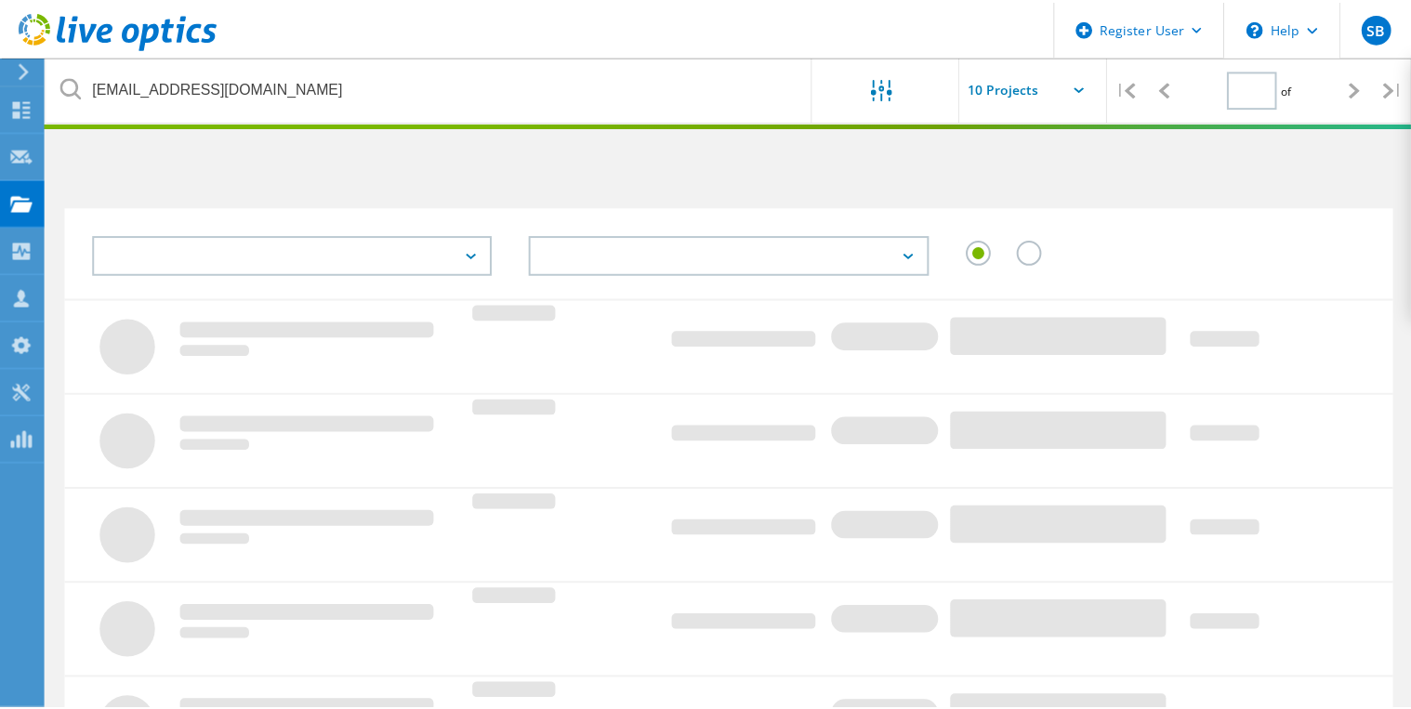
scroll to position [225, 0]
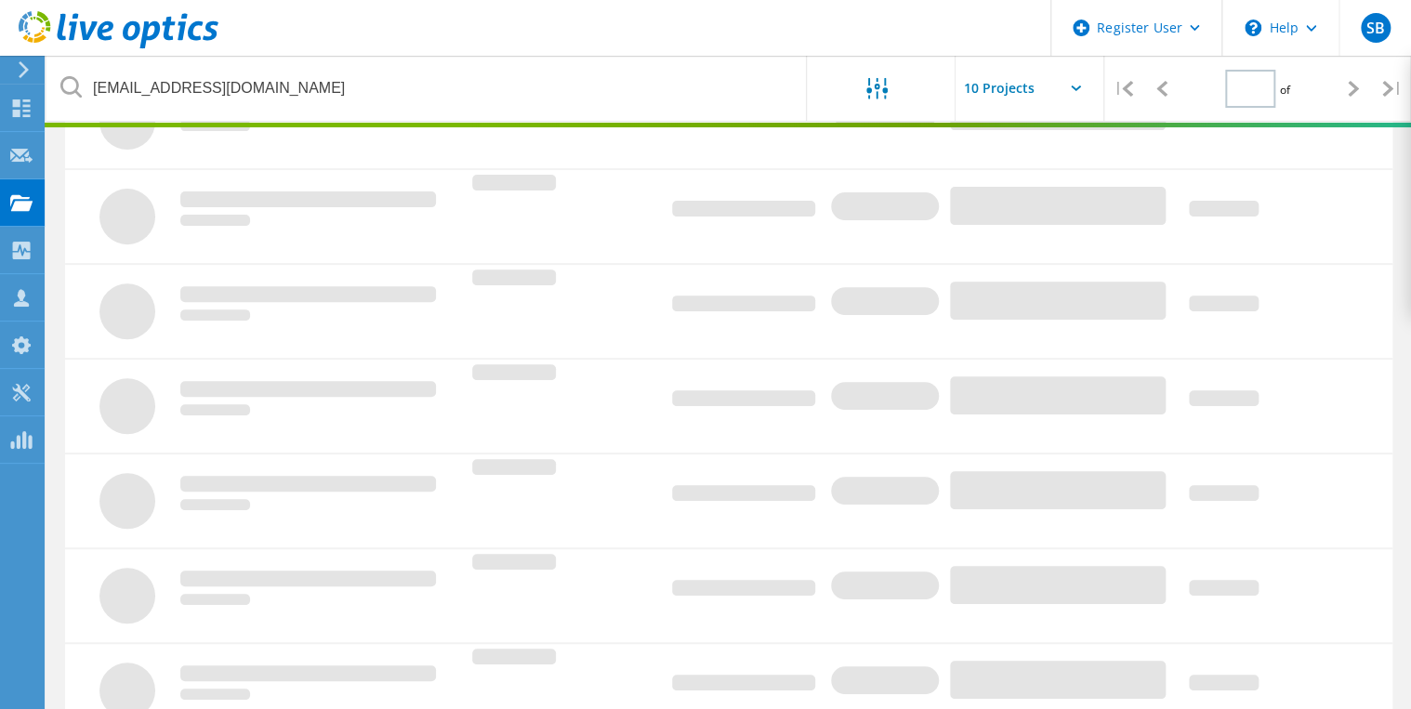
type input "1"
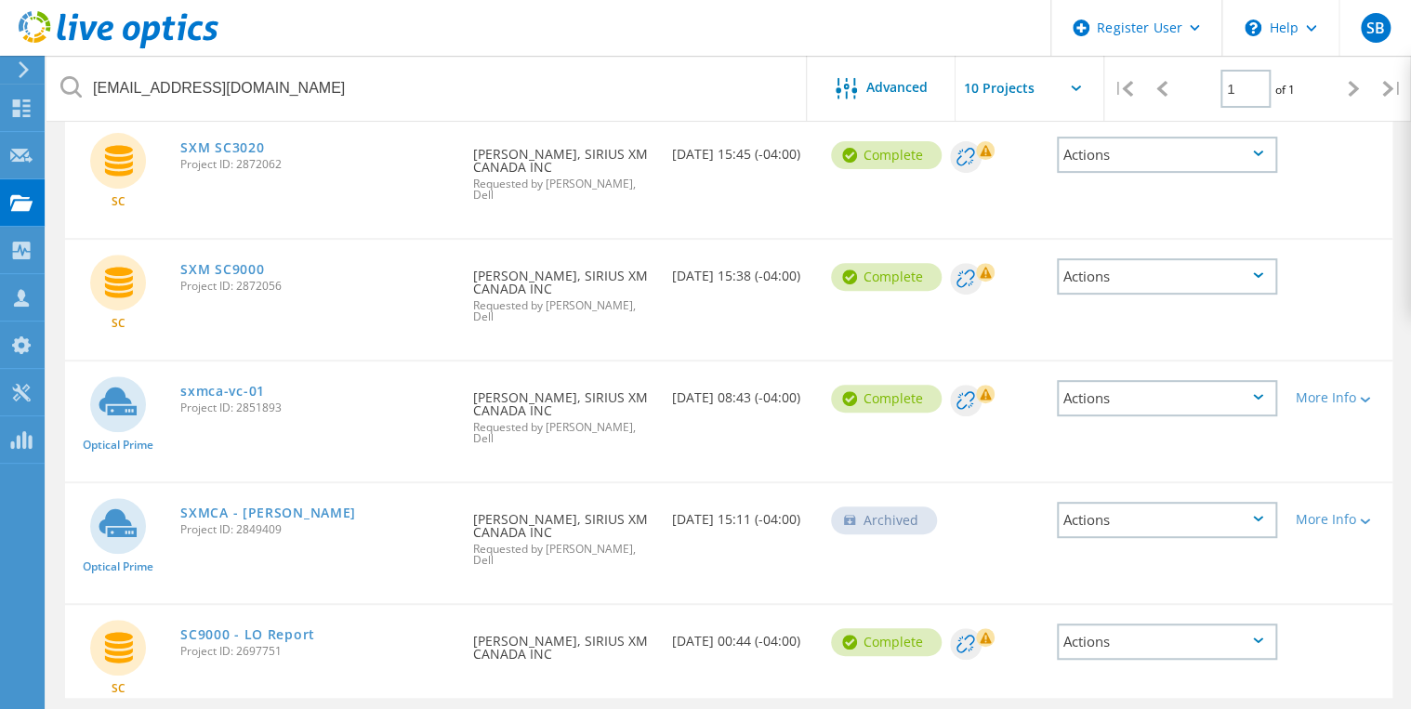
scroll to position [241, 0]
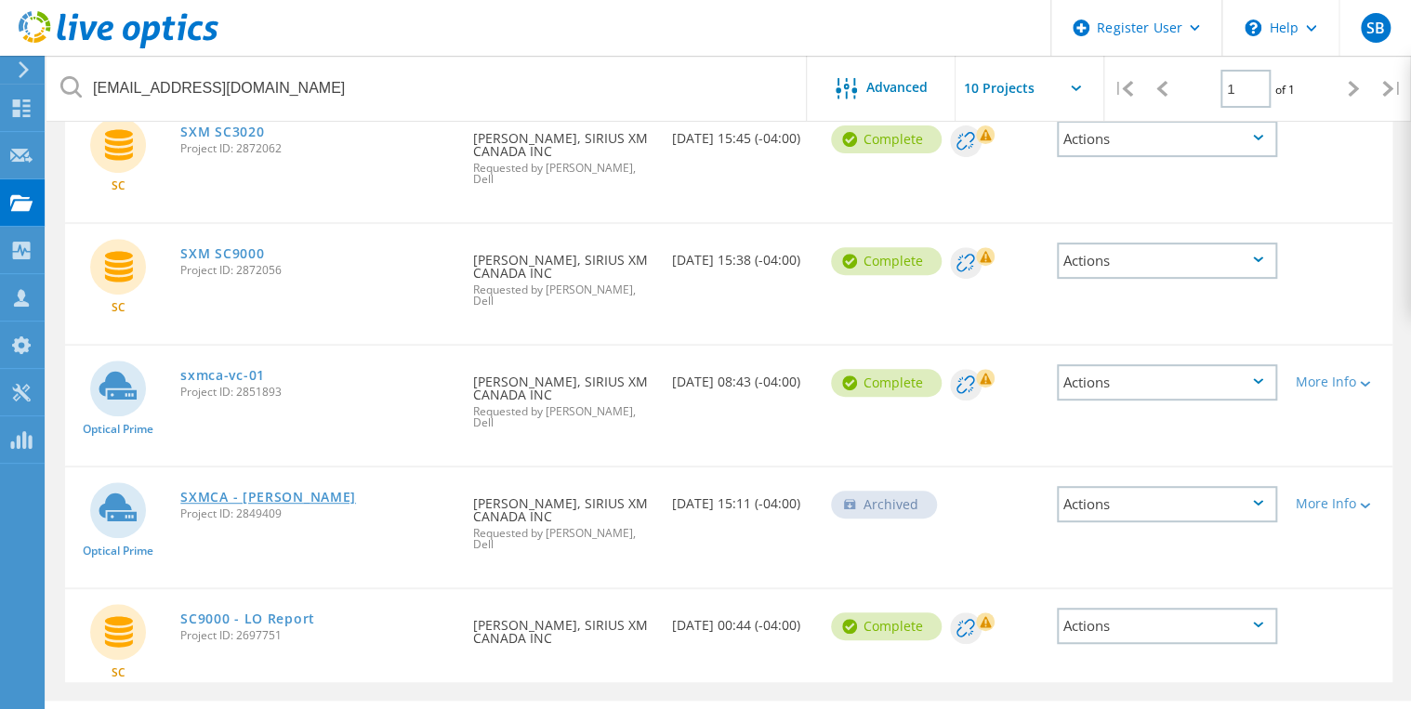
click at [294, 491] on link "SXMCA - Vcenter Laird" at bounding box center [268, 497] width 176 height 13
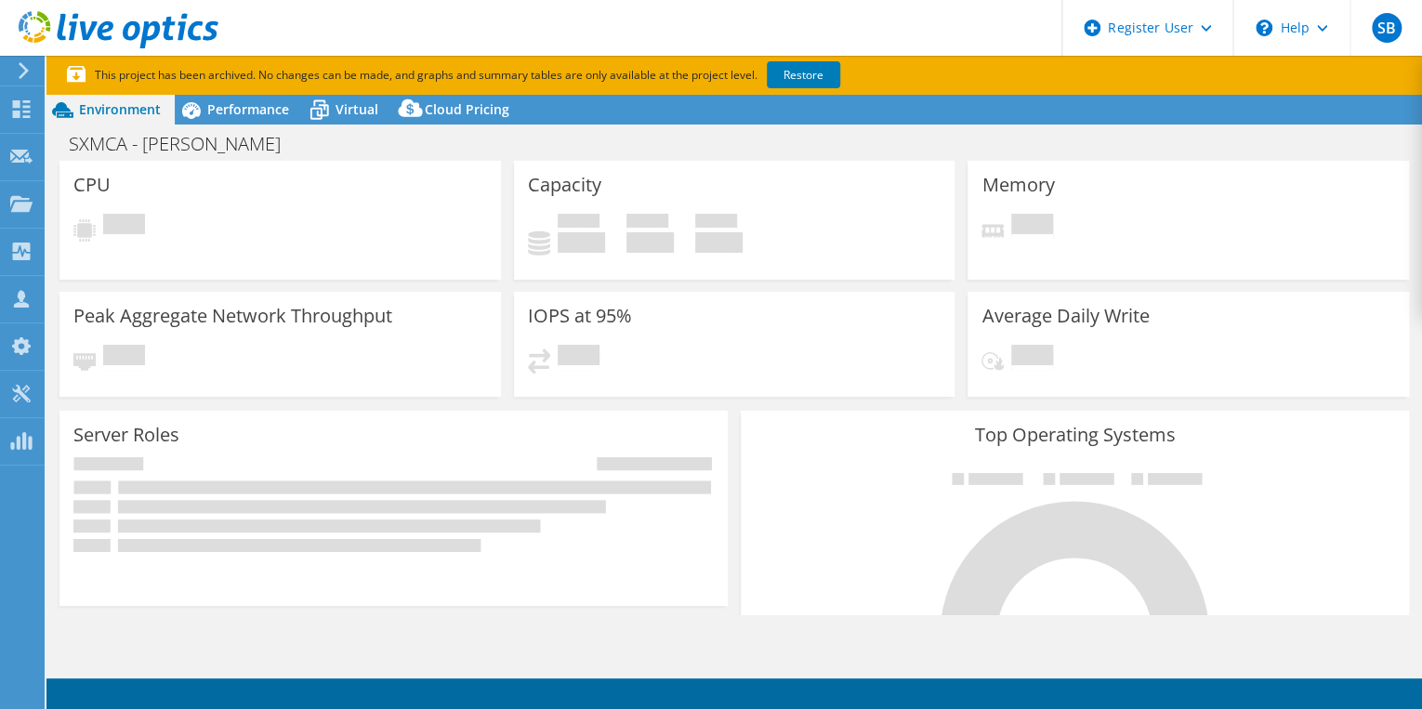
select select "[GEOGRAPHIC_DATA]"
select select "CAD"
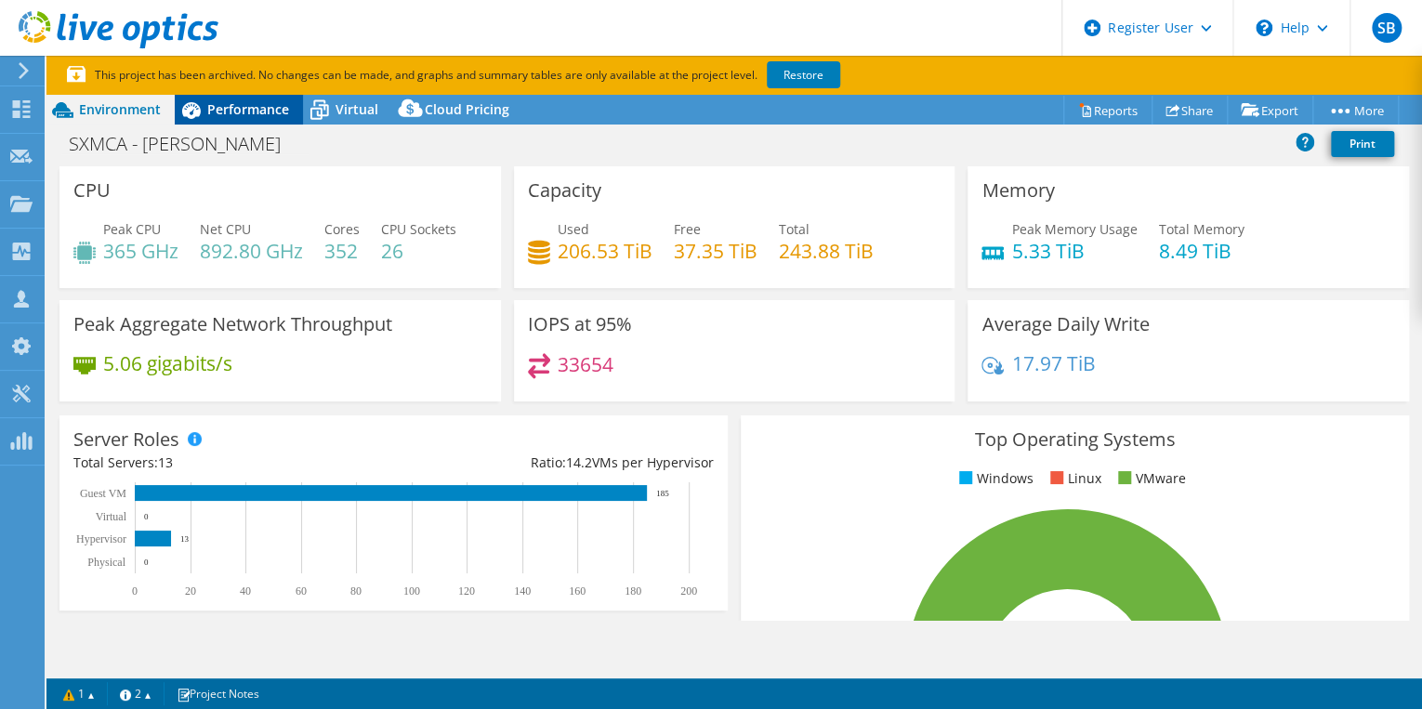
click at [279, 108] on span "Performance" at bounding box center [248, 109] width 82 height 18
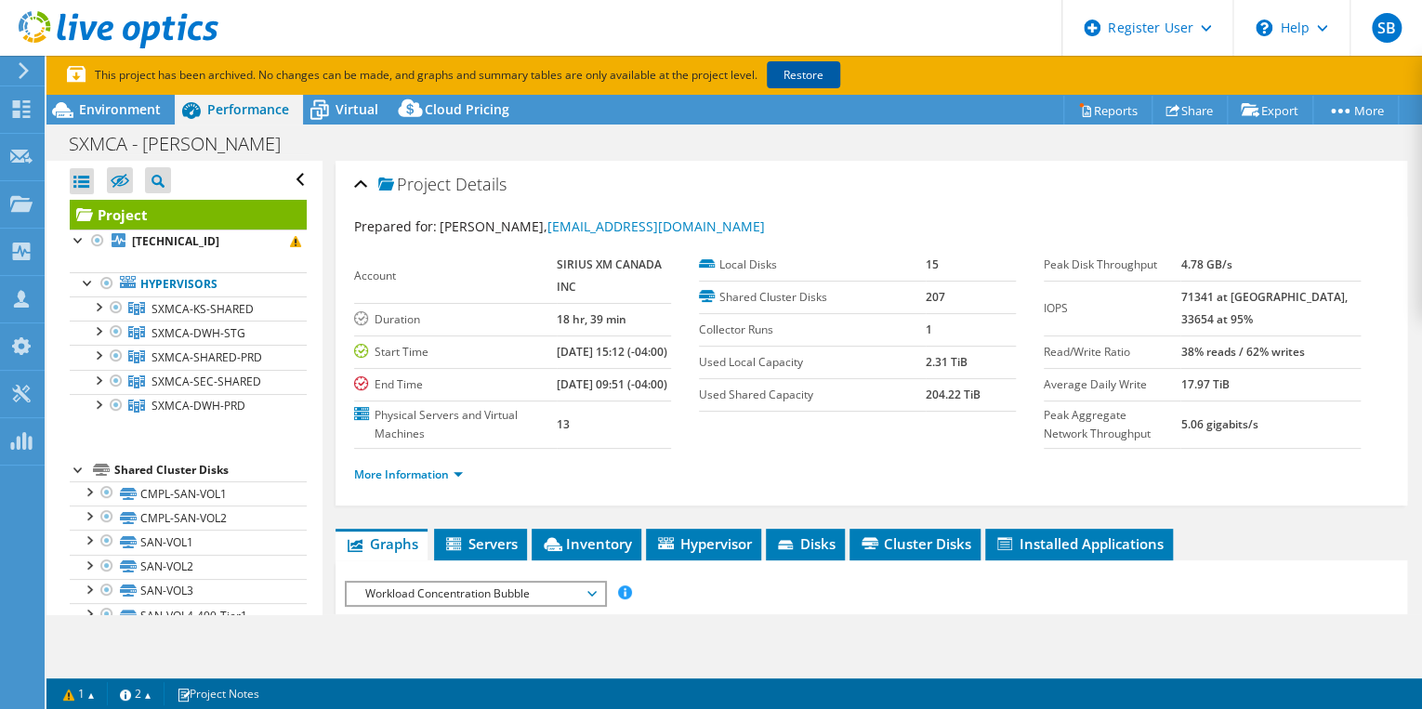
click at [803, 73] on link "Restore" at bounding box center [803, 74] width 73 height 27
click at [195, 307] on span "SXMCA-KS-SHARED" at bounding box center [203, 309] width 102 height 16
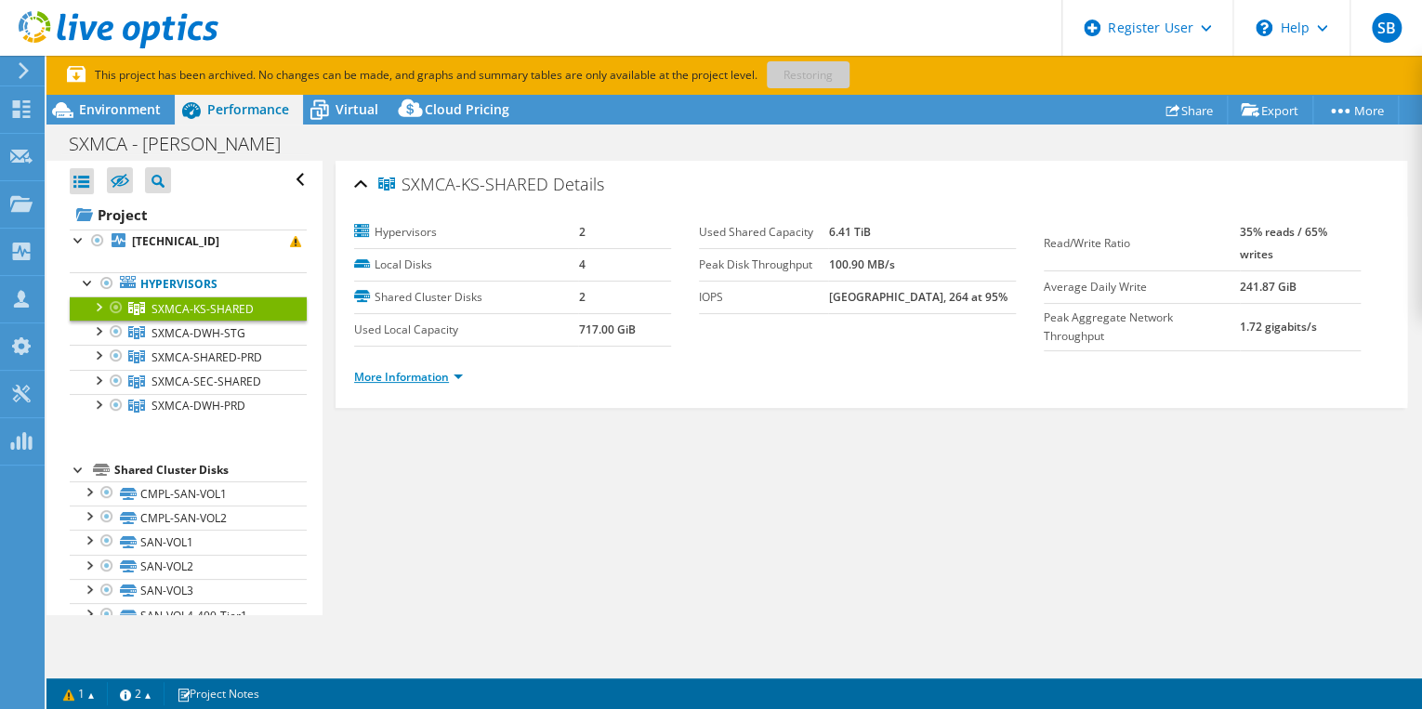
click at [461, 372] on link "More Information" at bounding box center [408, 377] width 109 height 16
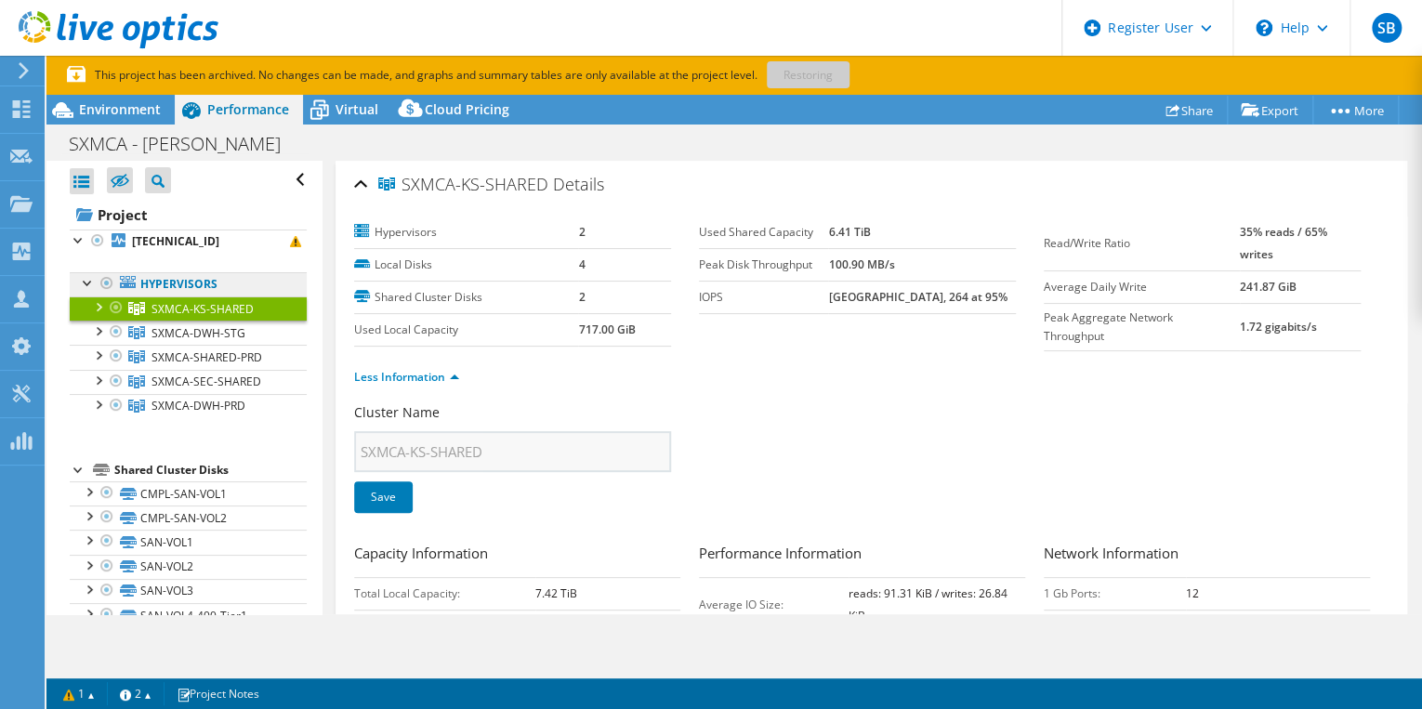
click at [171, 284] on link "Hypervisors" at bounding box center [188, 284] width 237 height 24
click at [139, 244] on b "[TECHNICAL_ID]" at bounding box center [175, 241] width 87 height 16
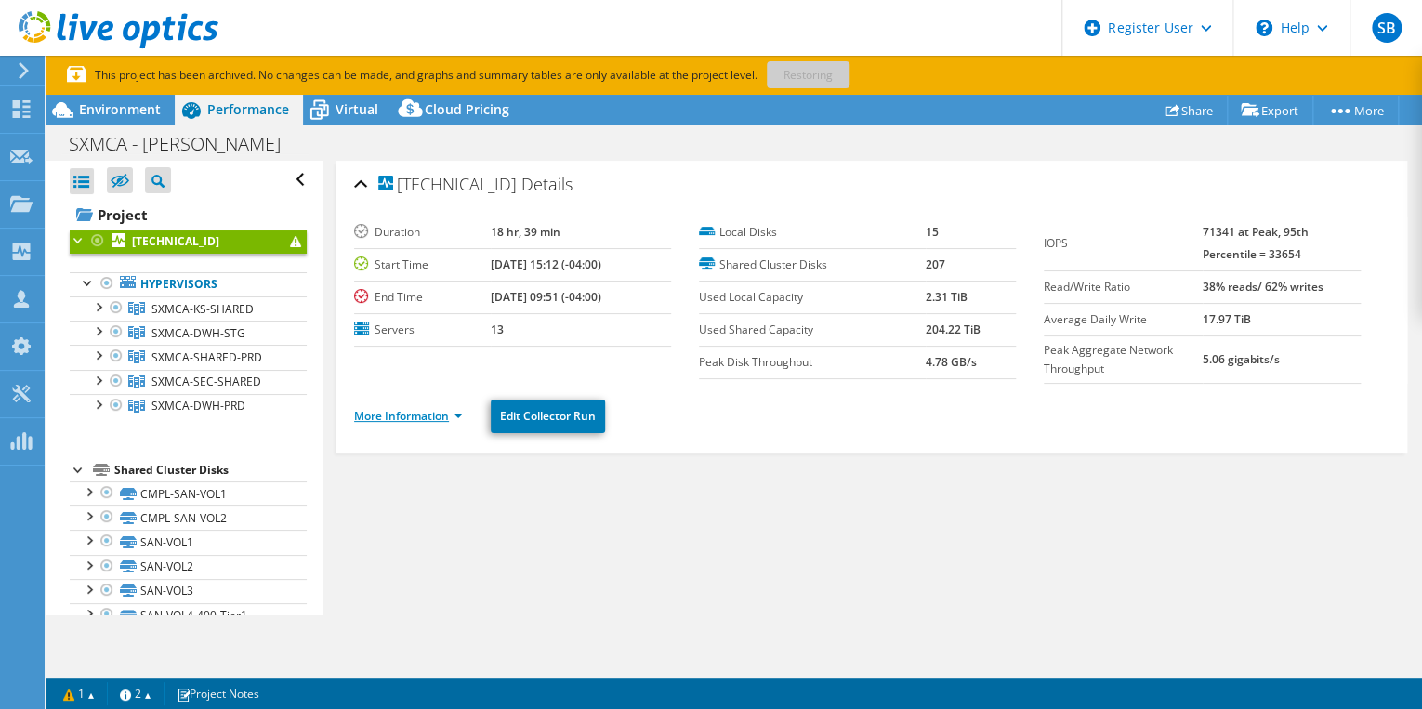
click at [458, 412] on link "More Information" at bounding box center [408, 416] width 109 height 16
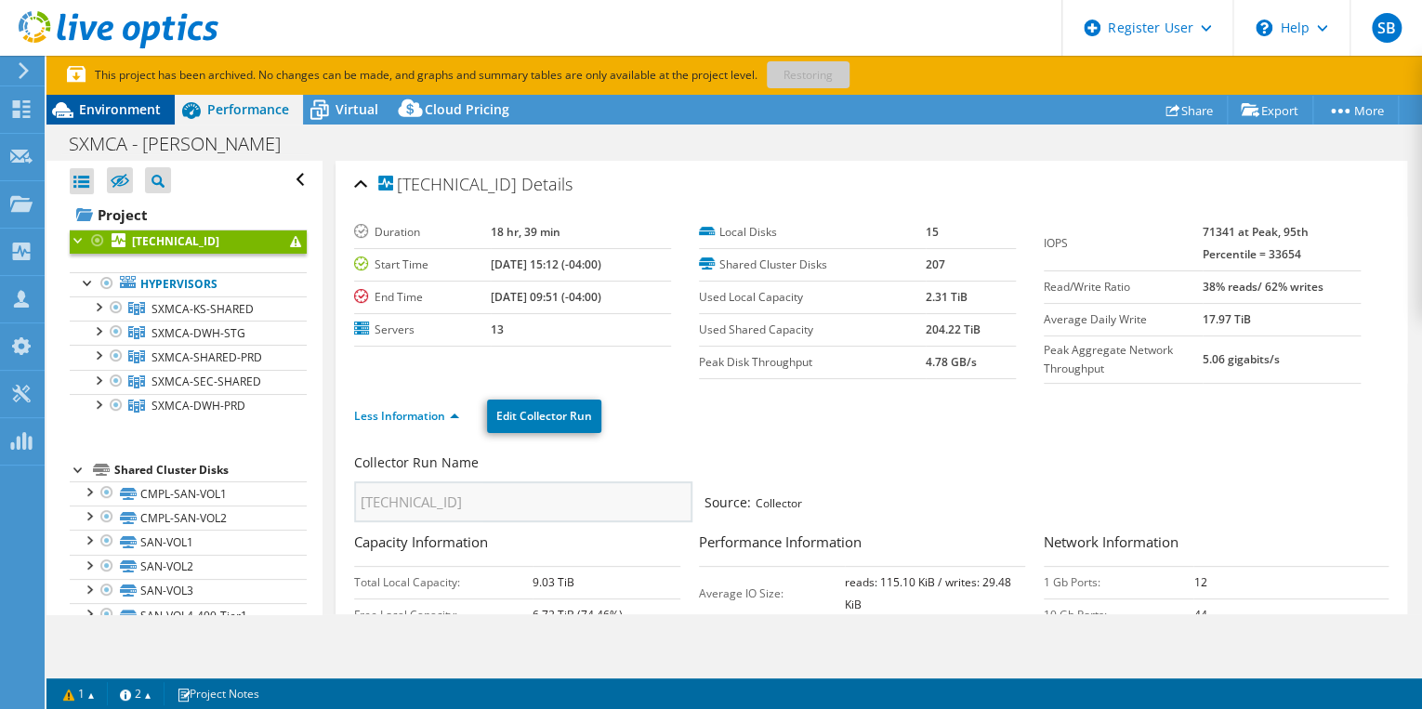
click at [133, 105] on span "Environment" at bounding box center [120, 109] width 82 height 18
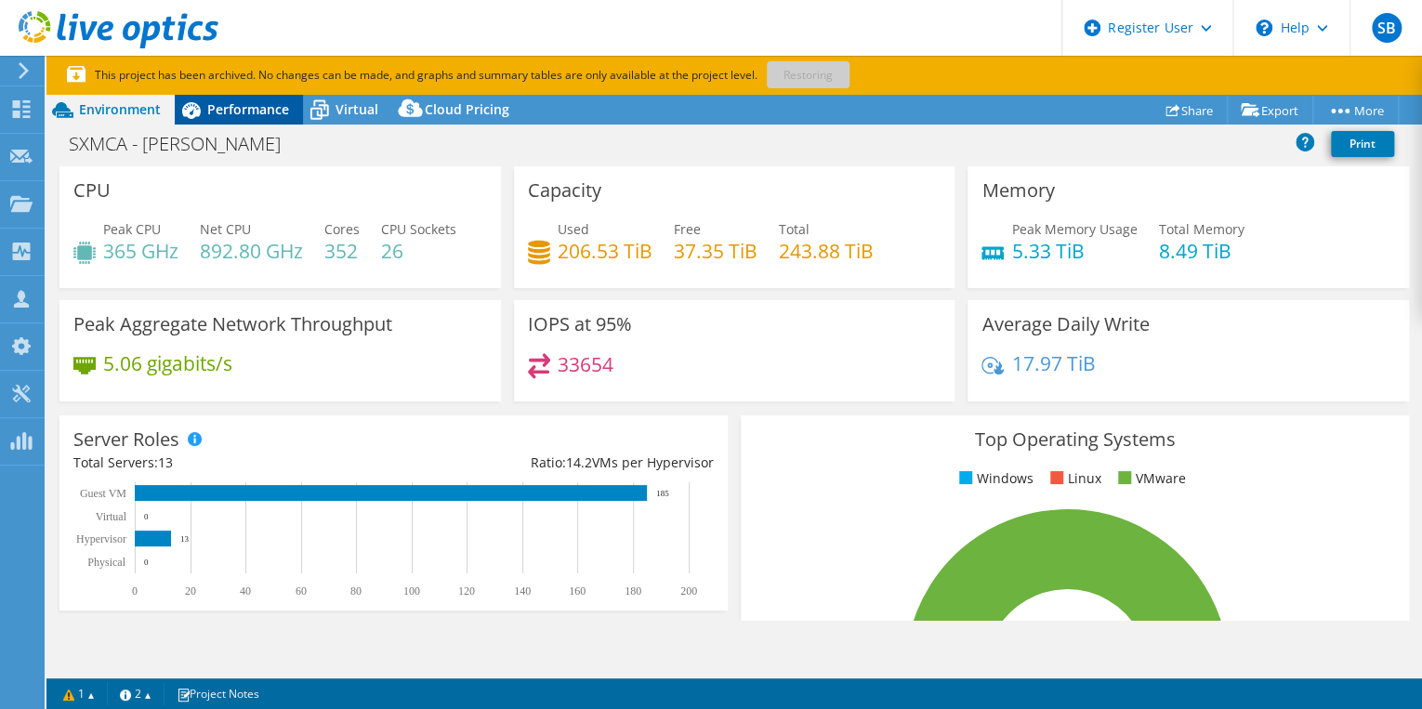
click at [240, 104] on span "Performance" at bounding box center [248, 109] width 82 height 18
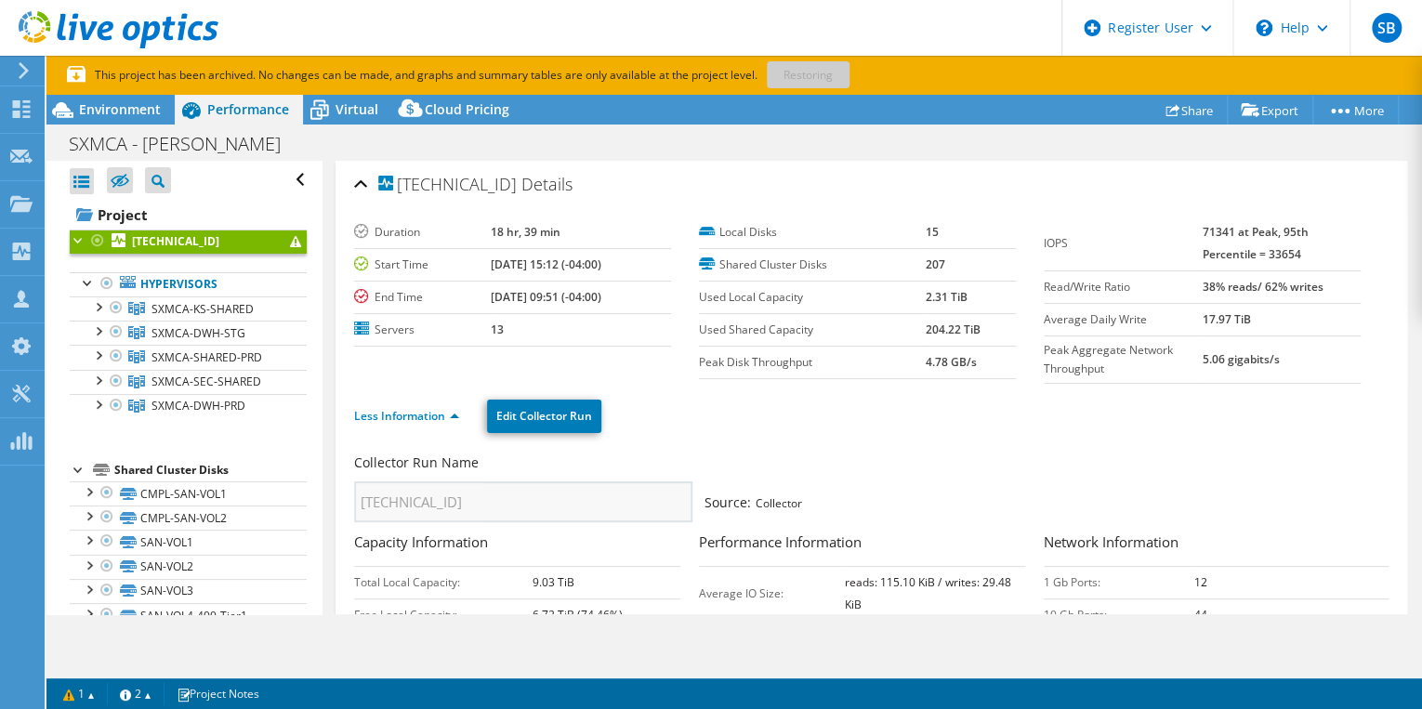
click at [860, 427] on ul "Less Information Edit Collector Run" at bounding box center [871, 414] width 1035 height 38
click at [201, 283] on link "Hypervisors" at bounding box center [188, 284] width 237 height 24
click at [168, 241] on b "[TECHNICAL_ID]" at bounding box center [175, 241] width 87 height 16
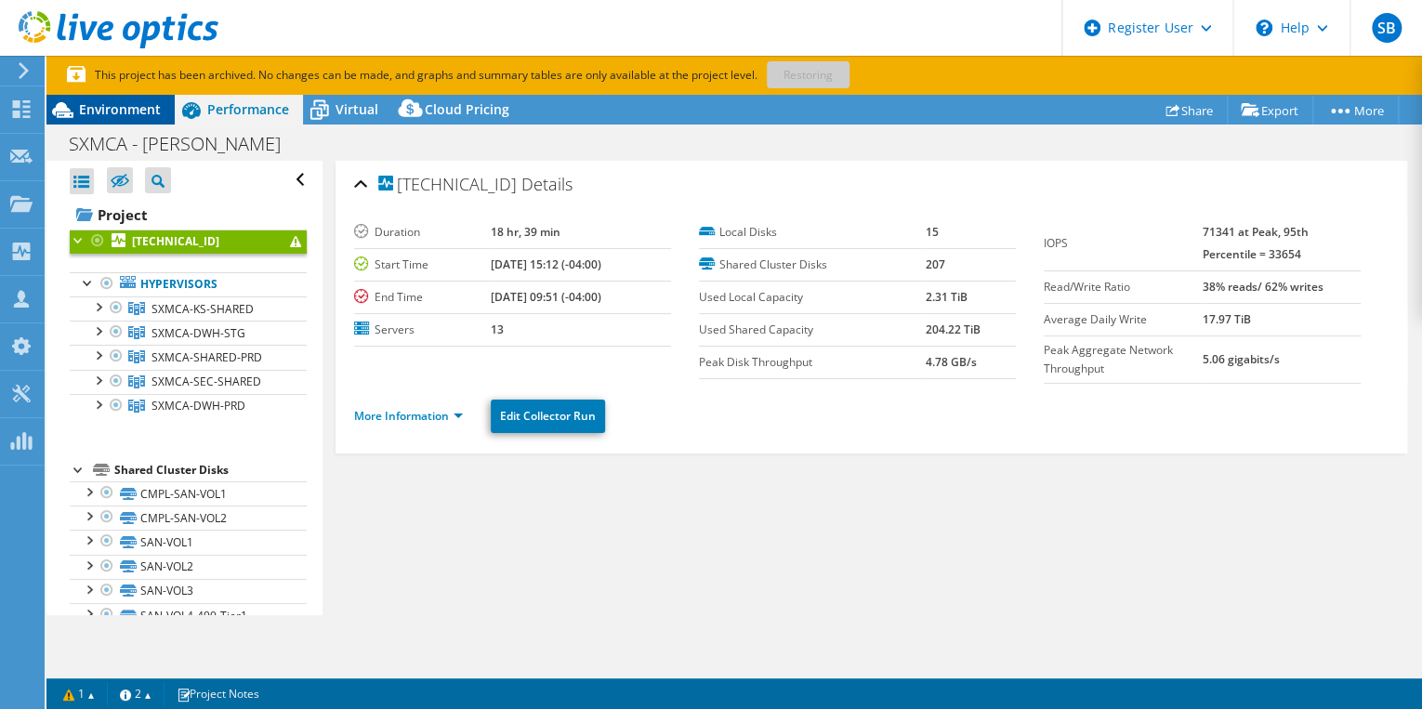
click at [149, 106] on span "Environment" at bounding box center [120, 109] width 82 height 18
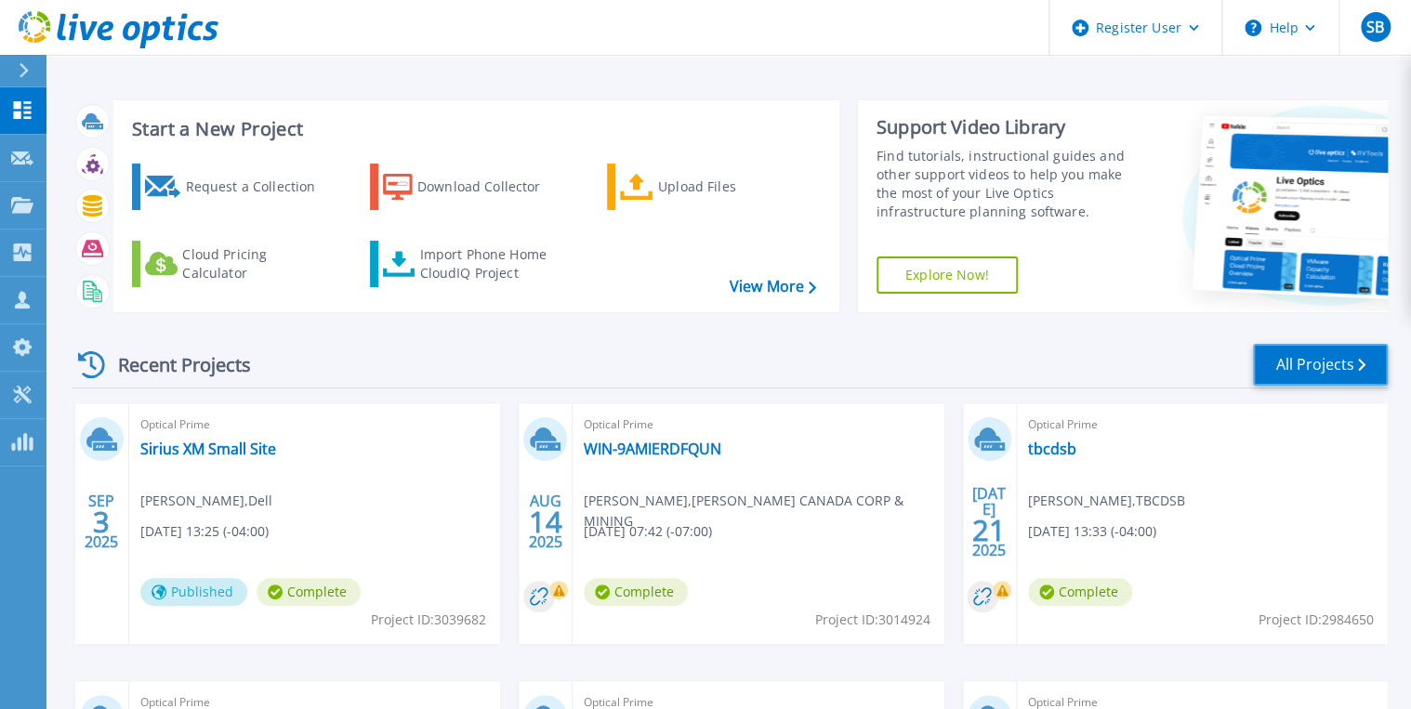
click at [1317, 374] on link "All Projects" at bounding box center [1320, 365] width 135 height 42
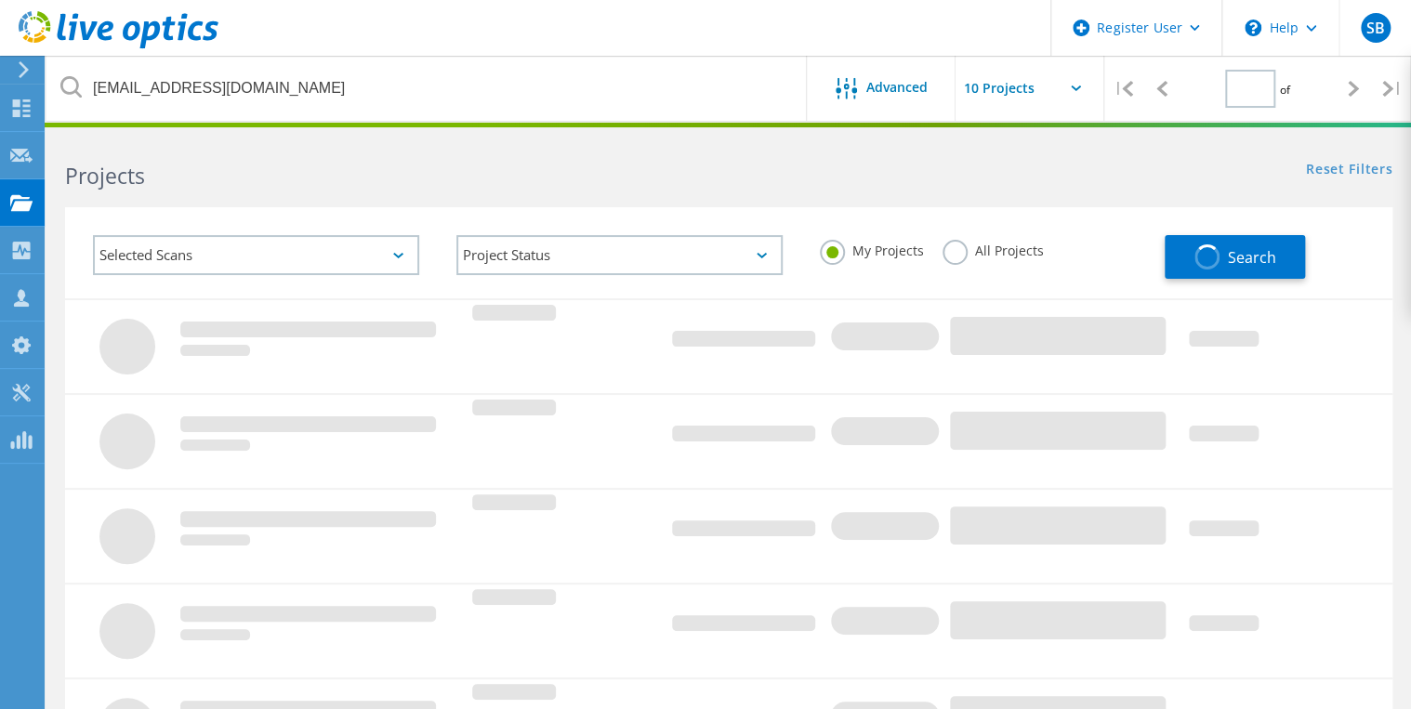
type input "1"
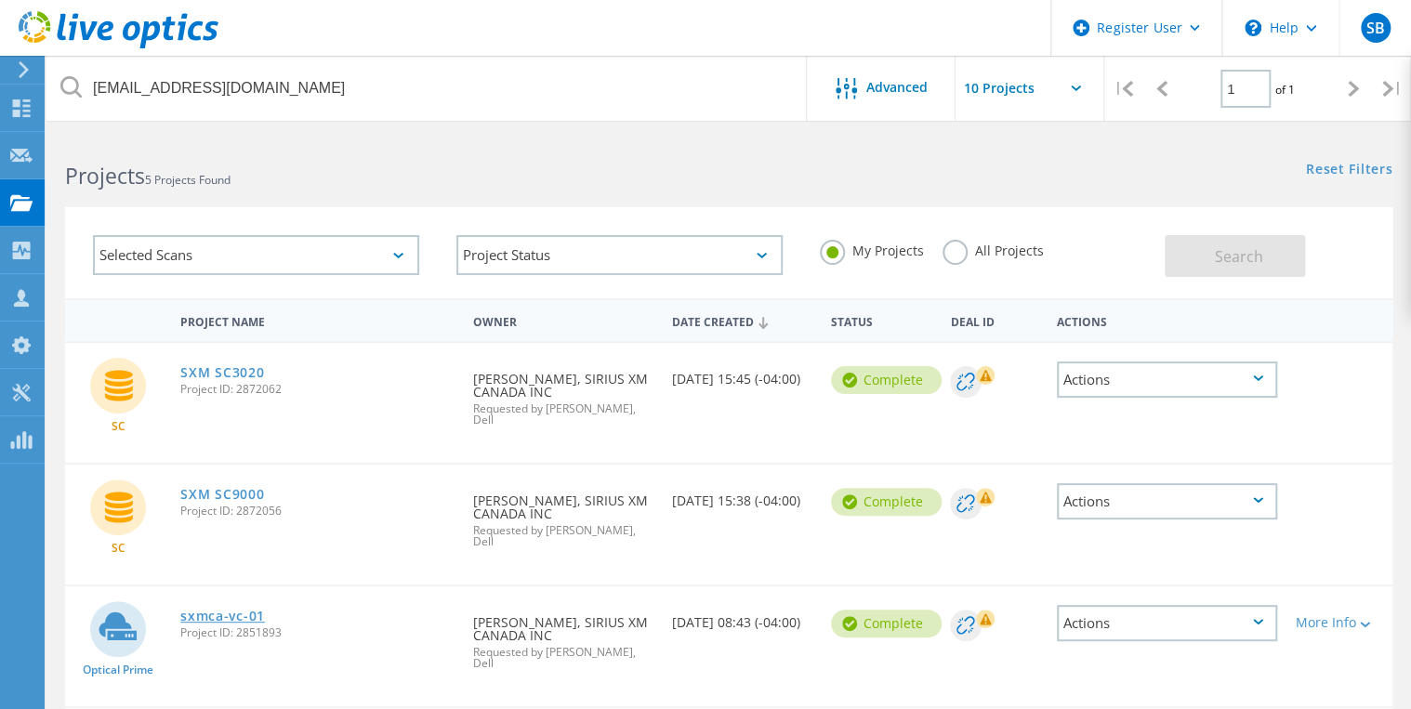
click at [243, 610] on link "sxmca-vc-01" at bounding box center [222, 616] width 85 height 13
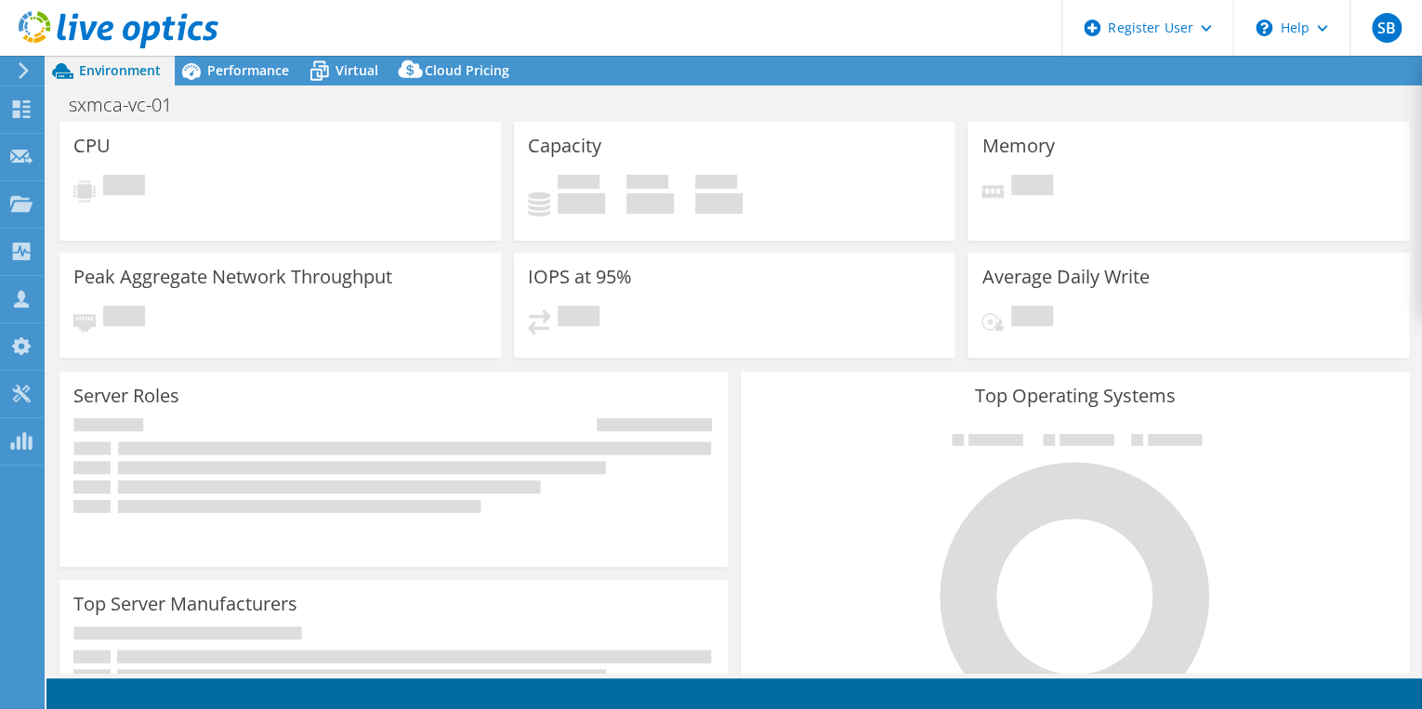
select select "USD"
select select "[GEOGRAPHIC_DATA]"
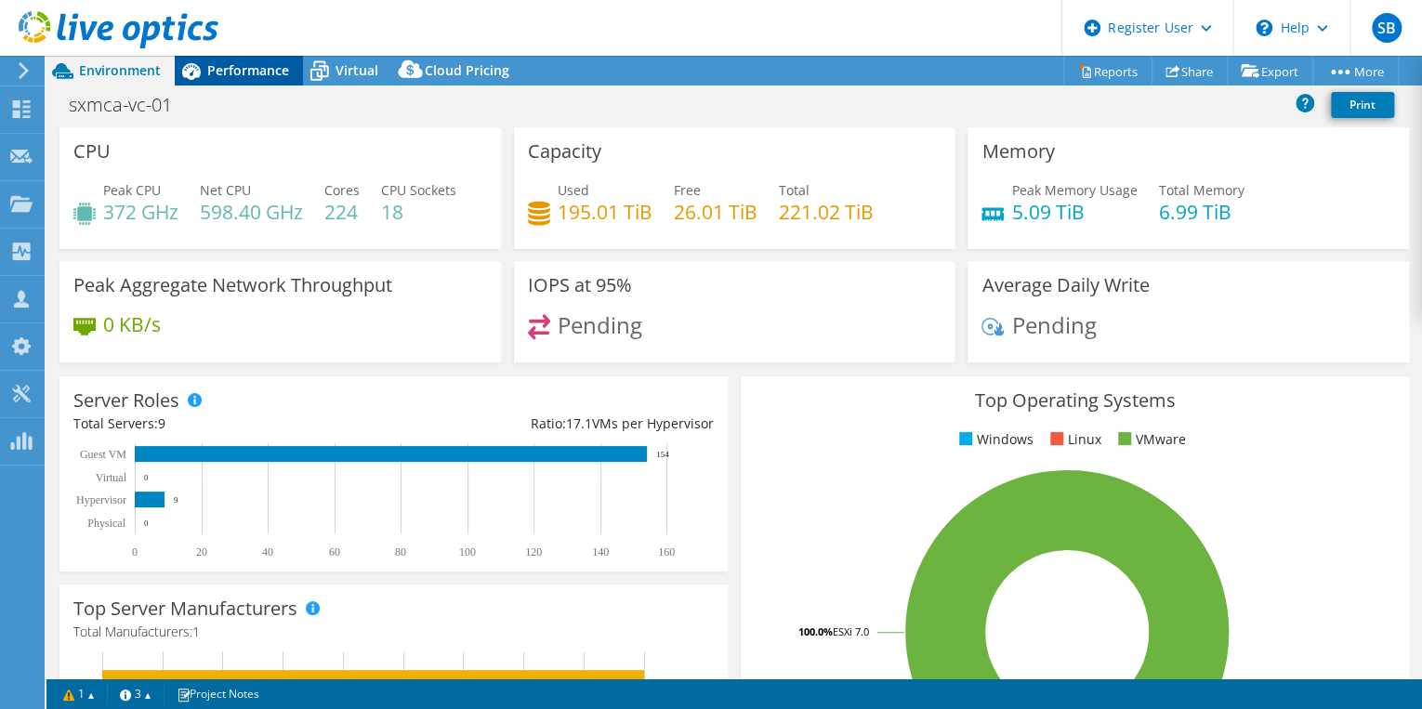
click at [227, 68] on span "Performance" at bounding box center [248, 70] width 82 height 18
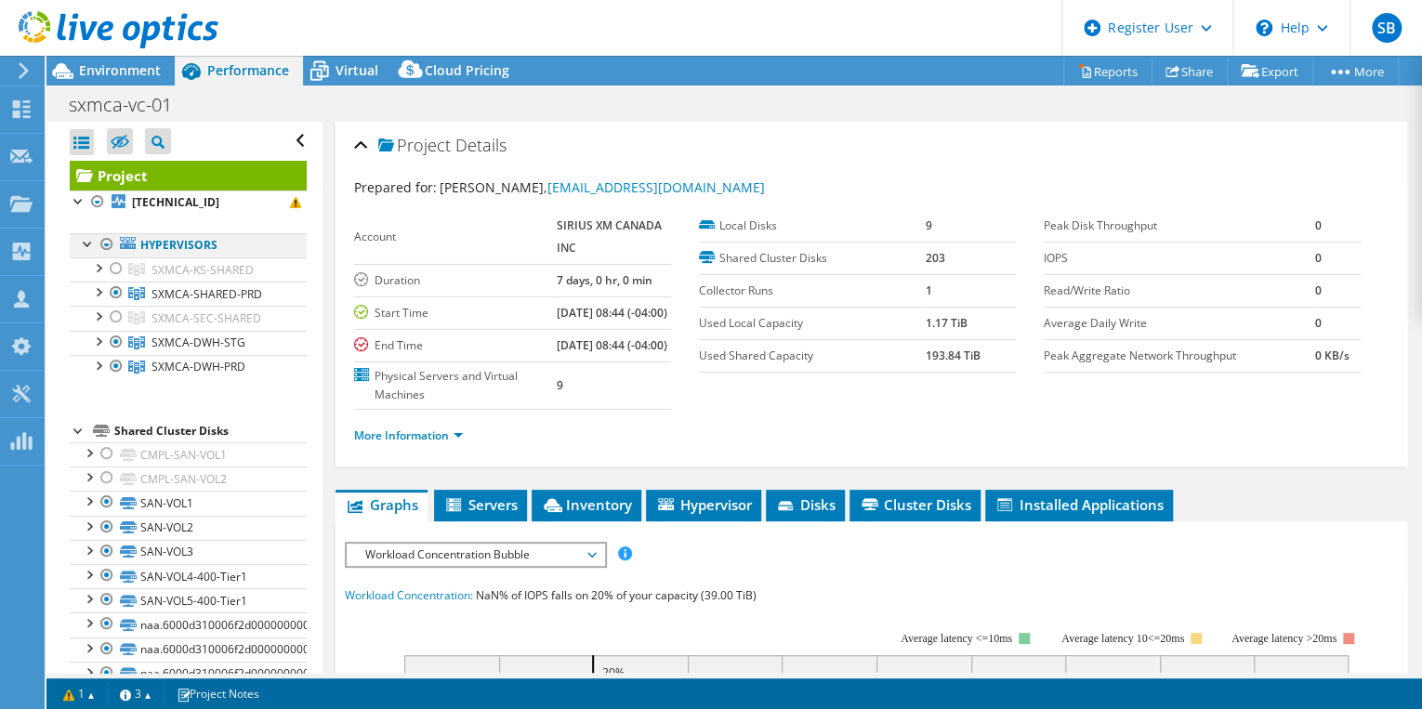
click at [105, 245] on div at bounding box center [107, 244] width 19 height 22
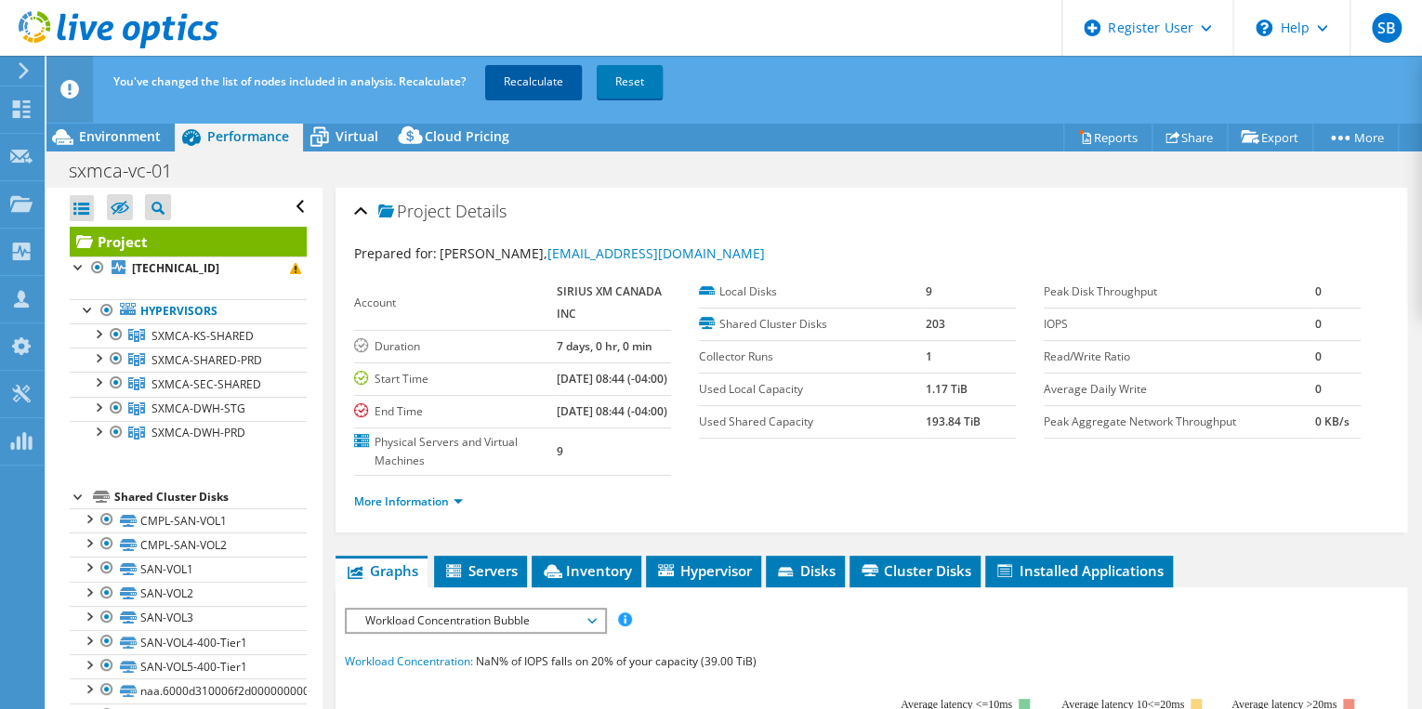
click at [518, 85] on link "Recalculate" at bounding box center [533, 81] width 97 height 33
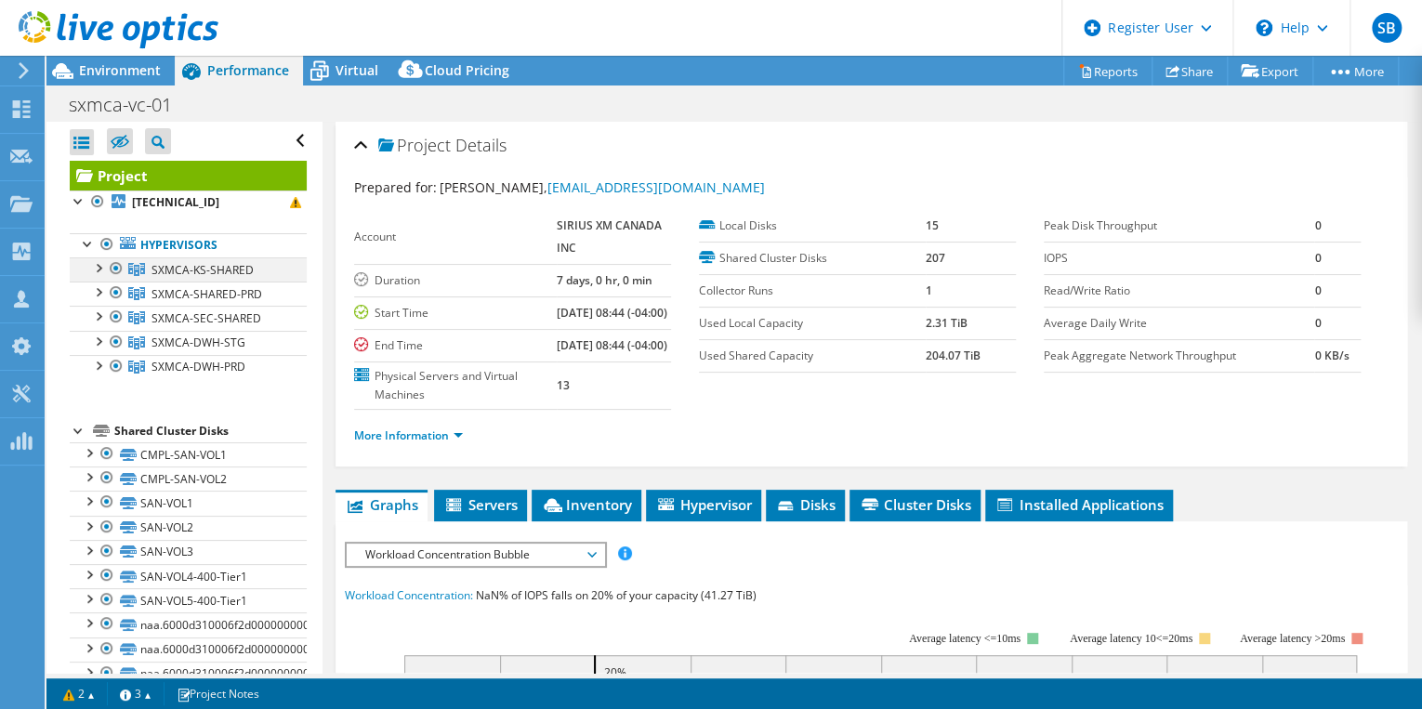
click at [114, 264] on div at bounding box center [116, 268] width 19 height 22
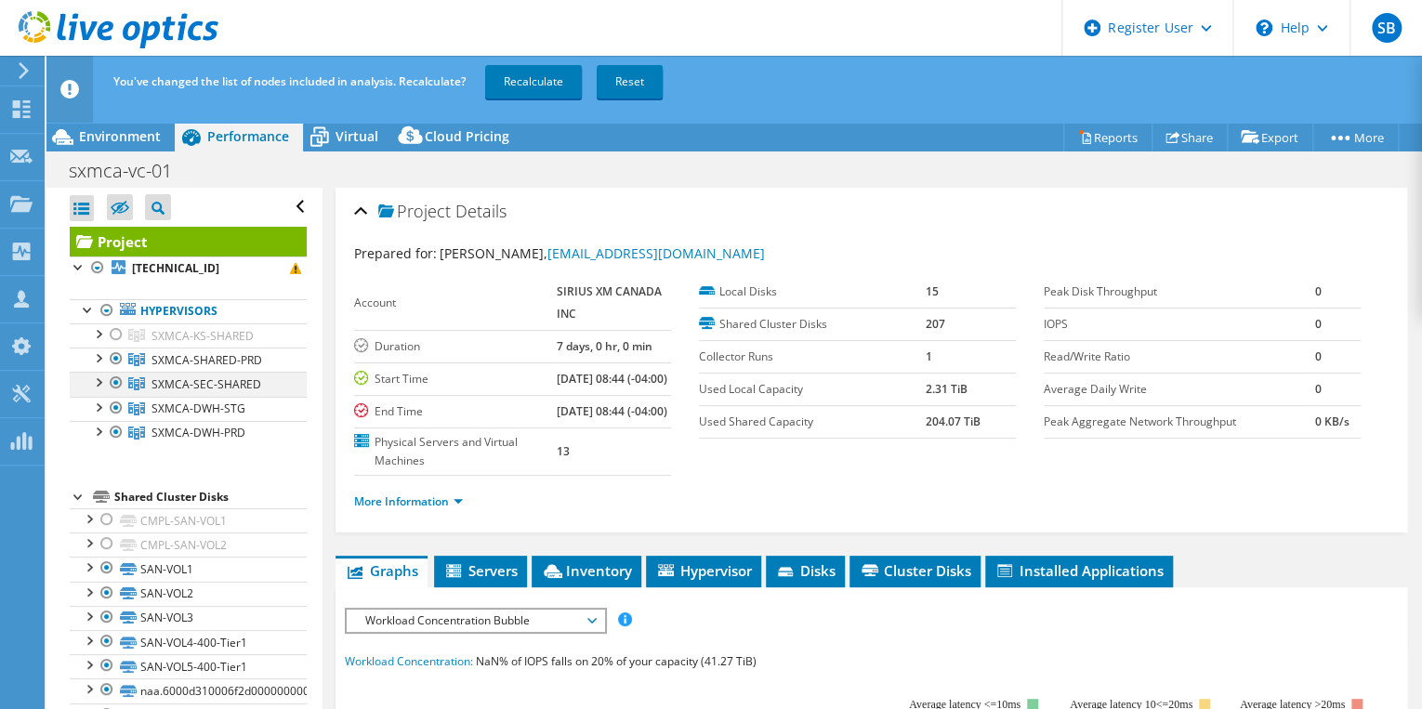
click at [113, 381] on div at bounding box center [116, 383] width 19 height 22
click at [565, 86] on link "Recalculate" at bounding box center [533, 81] width 97 height 33
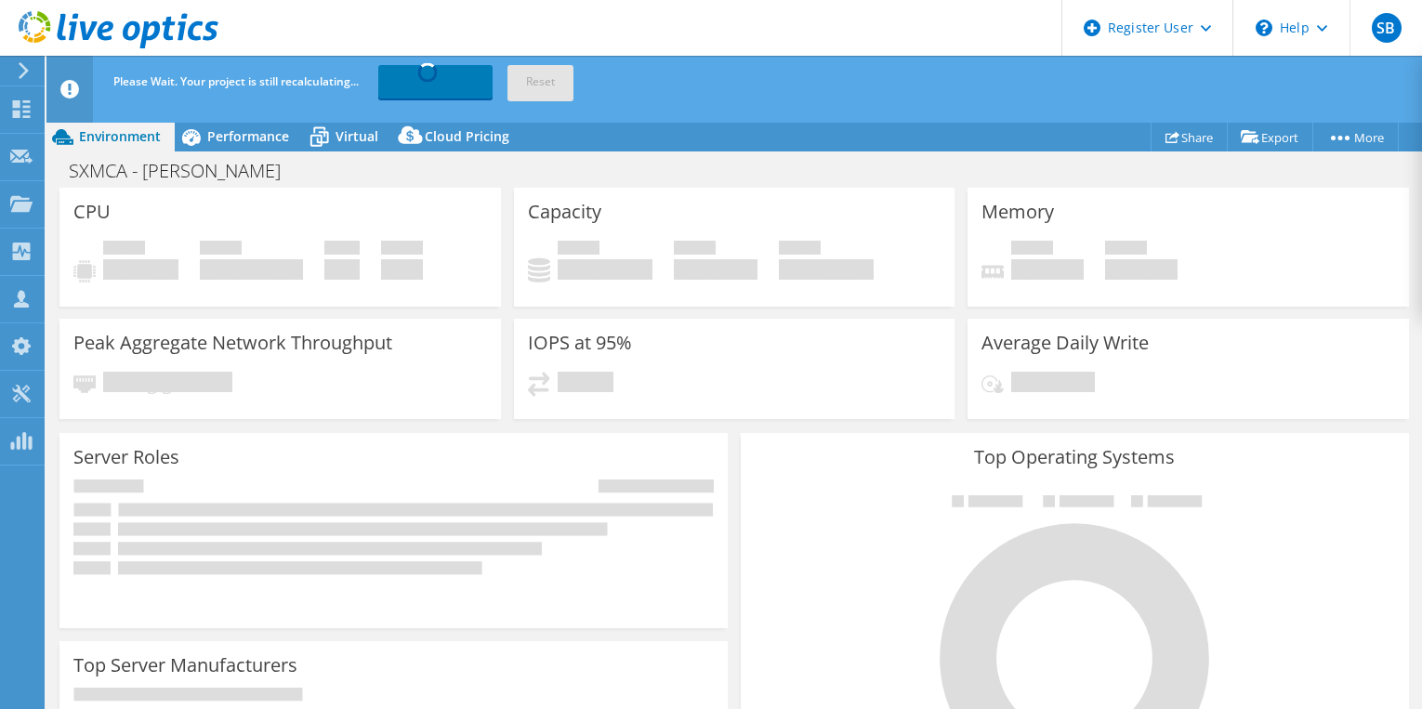
select select "[GEOGRAPHIC_DATA]"
select select "CAD"
